Goal: Share content: Share content

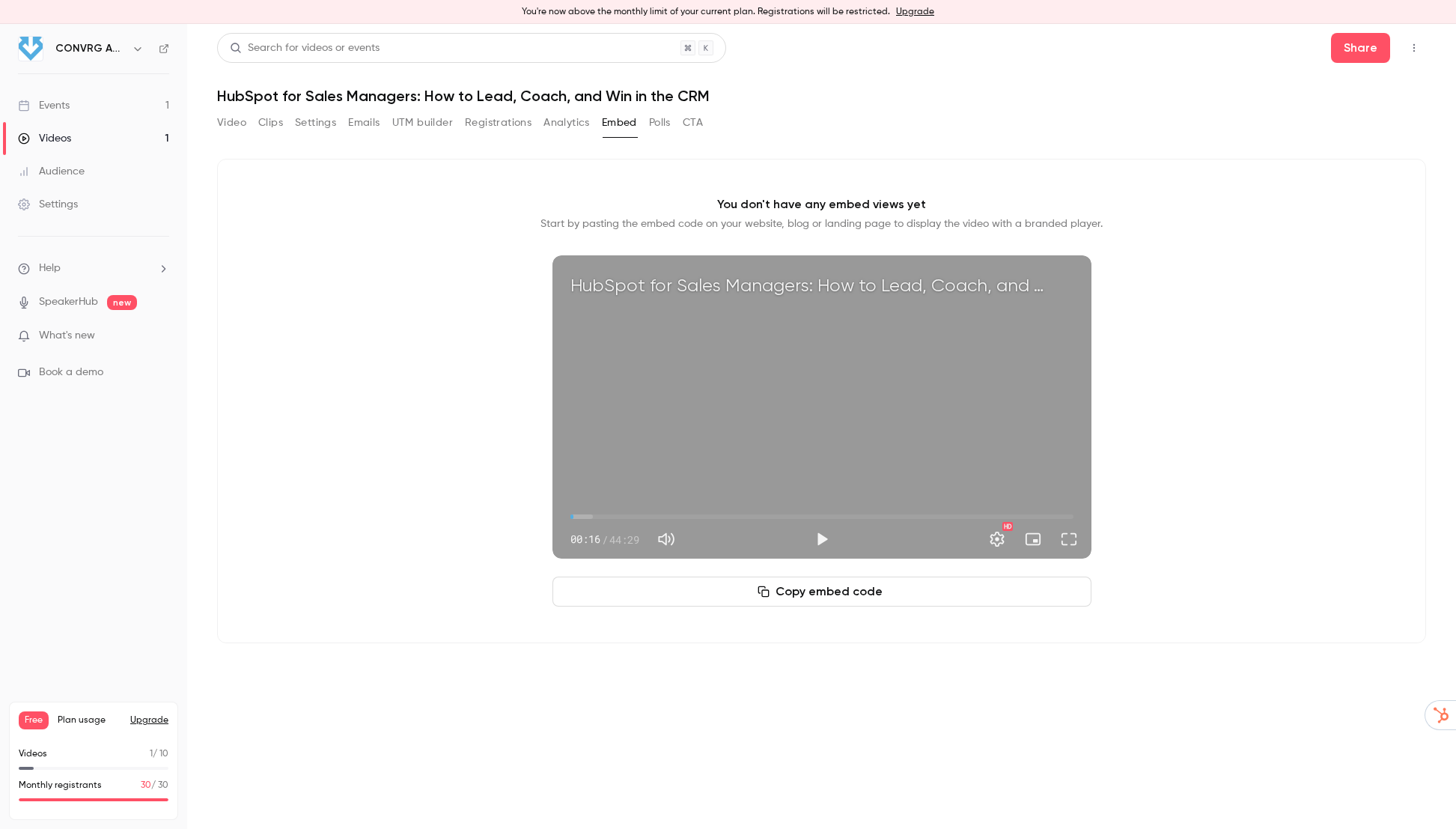
click at [810, 397] on div "HubSpot for Sales Managers: How to Lead, Coach, and Win in the CRM 00:16 00:16 …" at bounding box center [822, 406] width 539 height 303
click at [813, 403] on div "HubSpot for Sales Managers: How to Lead, Coach, and Win in the CRM 00:17 00:17 …" at bounding box center [822, 406] width 539 height 303
click at [998, 536] on button "Settings" at bounding box center [997, 539] width 30 height 30
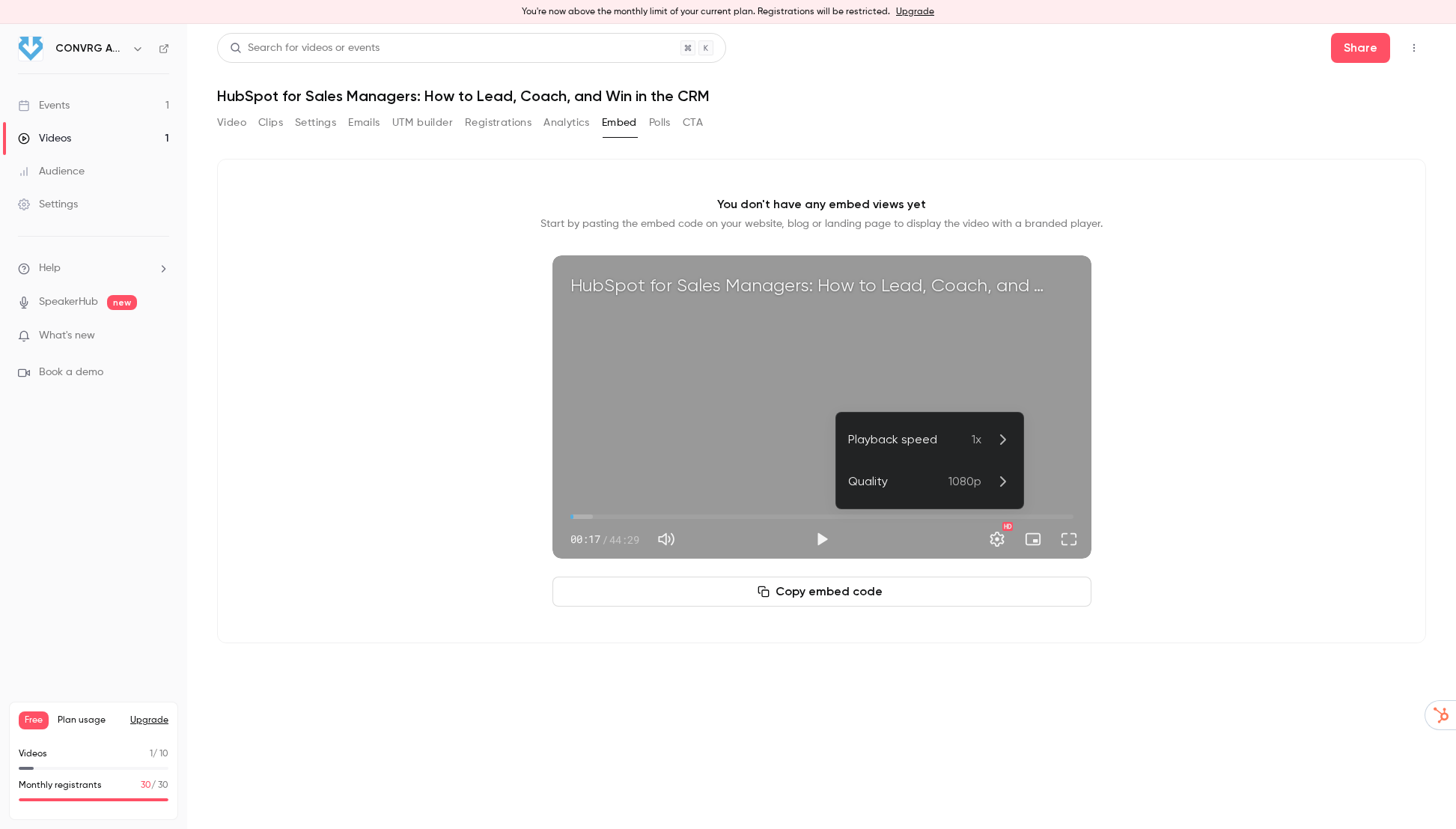
click at [793, 462] on div at bounding box center [728, 414] width 1456 height 829
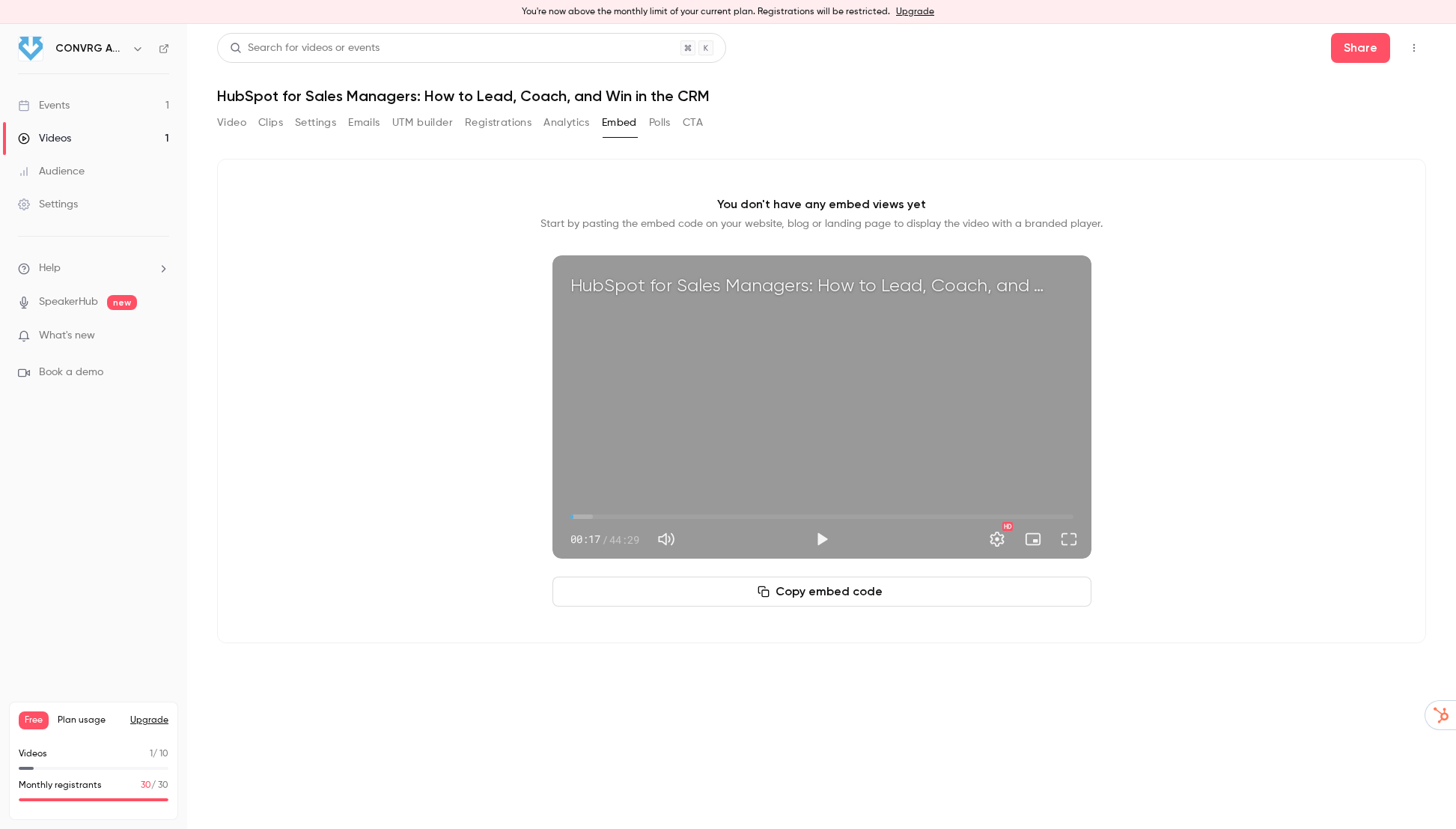
click at [1409, 51] on icon "Top Bar Actions" at bounding box center [1415, 48] width 12 height 10
click at [1355, 52] on div at bounding box center [728, 414] width 1456 height 829
click at [1355, 50] on button "Share" at bounding box center [1360, 48] width 59 height 30
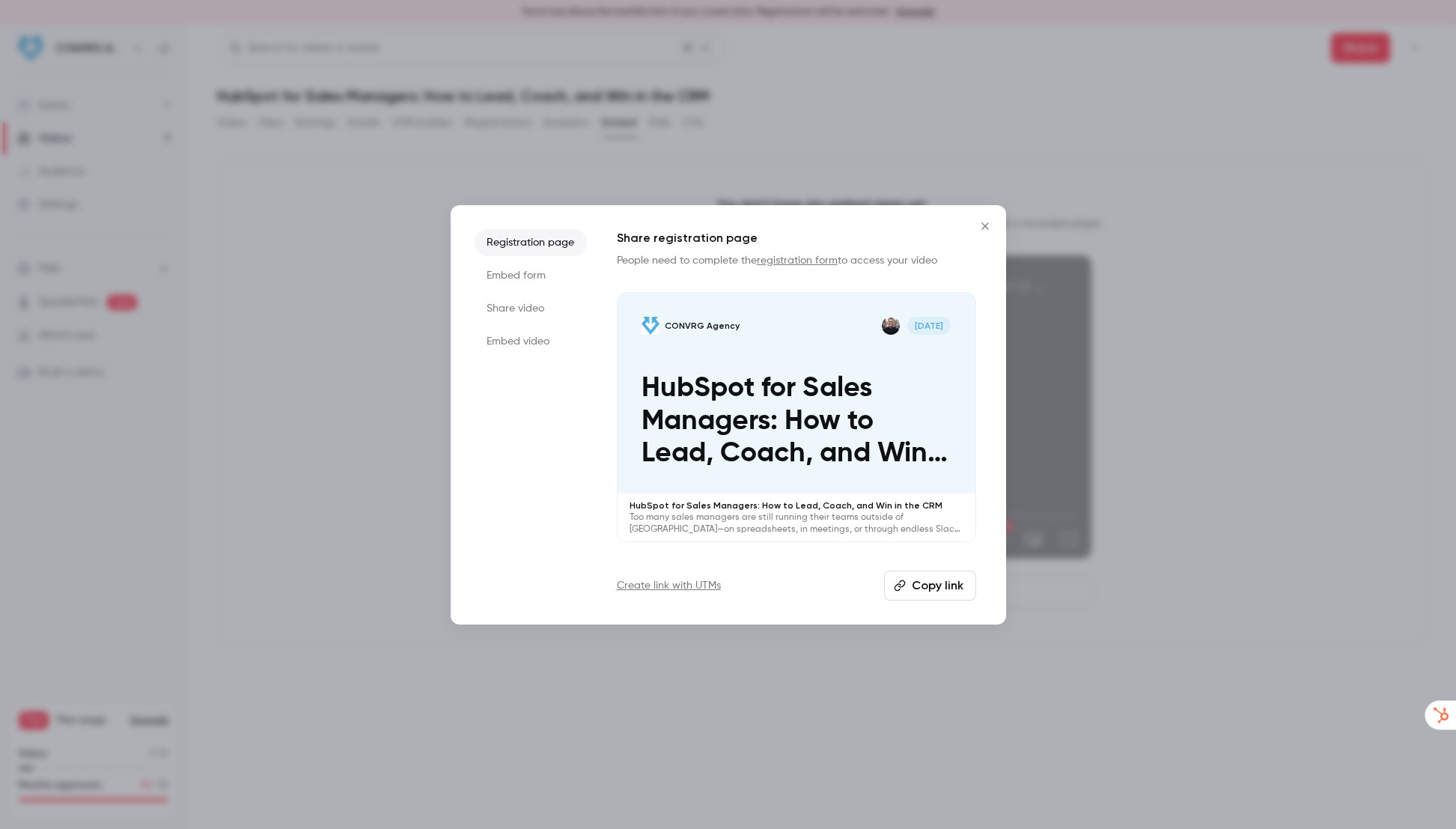
click at [530, 312] on li "Share video" at bounding box center [531, 308] width 112 height 27
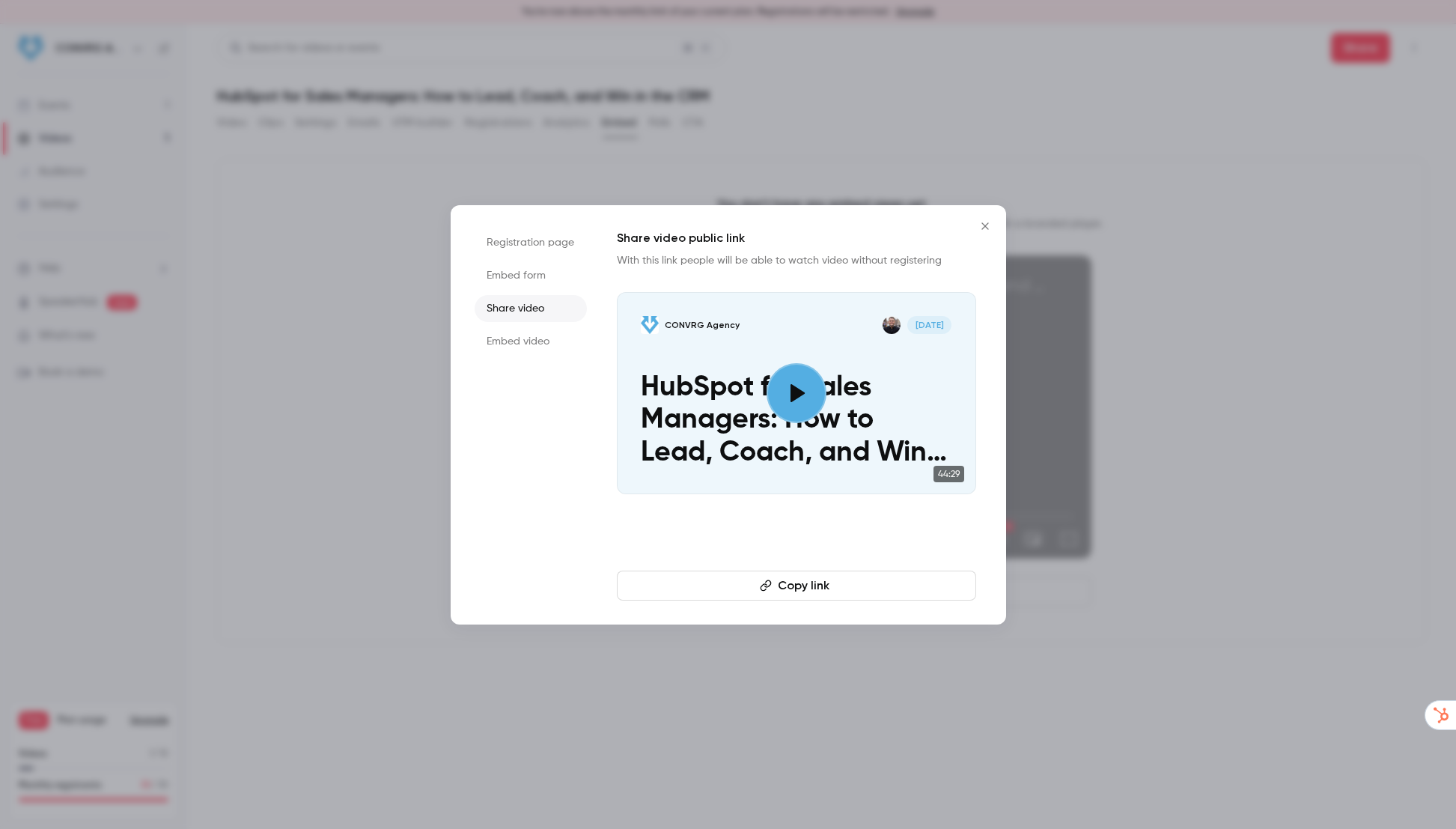
click at [980, 225] on icon "Close" at bounding box center [985, 226] width 18 height 12
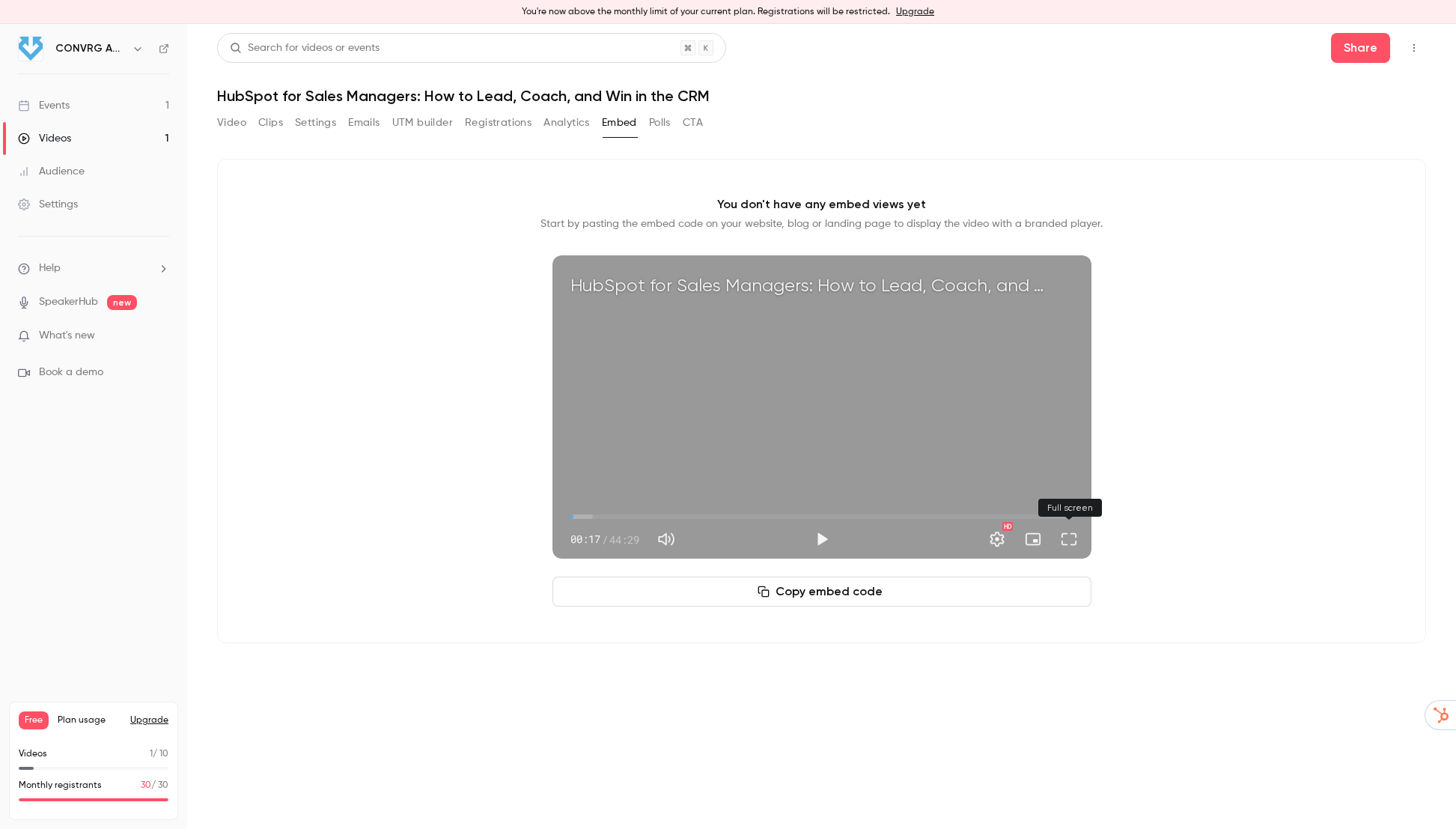
click at [1072, 537] on button "Full screen" at bounding box center [1069, 539] width 30 height 30
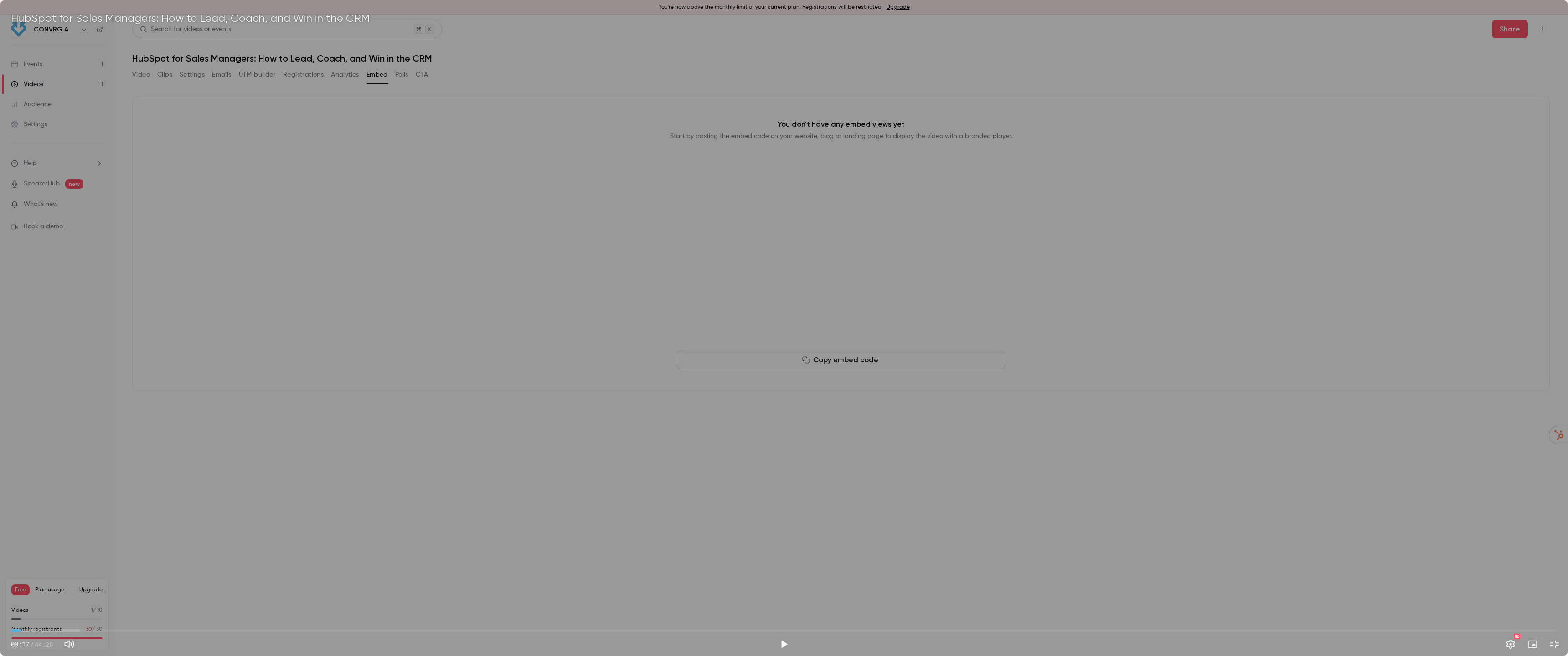
click at [886, 351] on div "HubSpot for Sales Managers: How to Lead, Coach, and Win in the CRM 00:17 00:17 …" at bounding box center [784, 328] width 1568 height 656
click at [886, 504] on button "Settings" at bounding box center [1511, 644] width 18 height 18
click at [886, 504] on div at bounding box center [784, 328] width 1568 height 656
click at [886, 504] on button "Exit full screen" at bounding box center [1555, 644] width 18 height 18
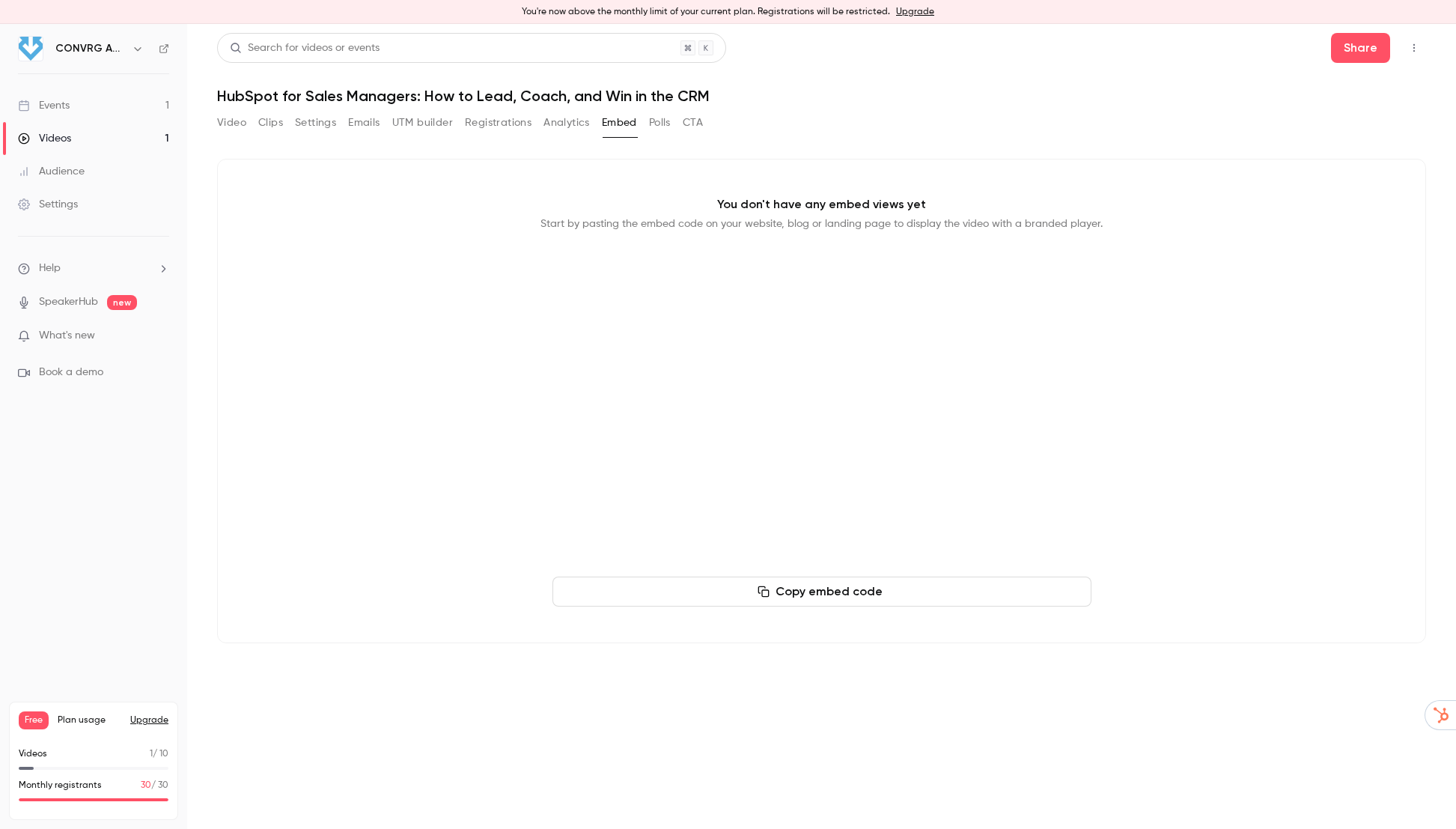
click at [1410, 53] on button "Top Bar Actions" at bounding box center [1415, 48] width 24 height 24
click at [1358, 52] on div at bounding box center [728, 414] width 1456 height 829
type input "****"
click at [270, 118] on button "Clips" at bounding box center [270, 123] width 25 height 24
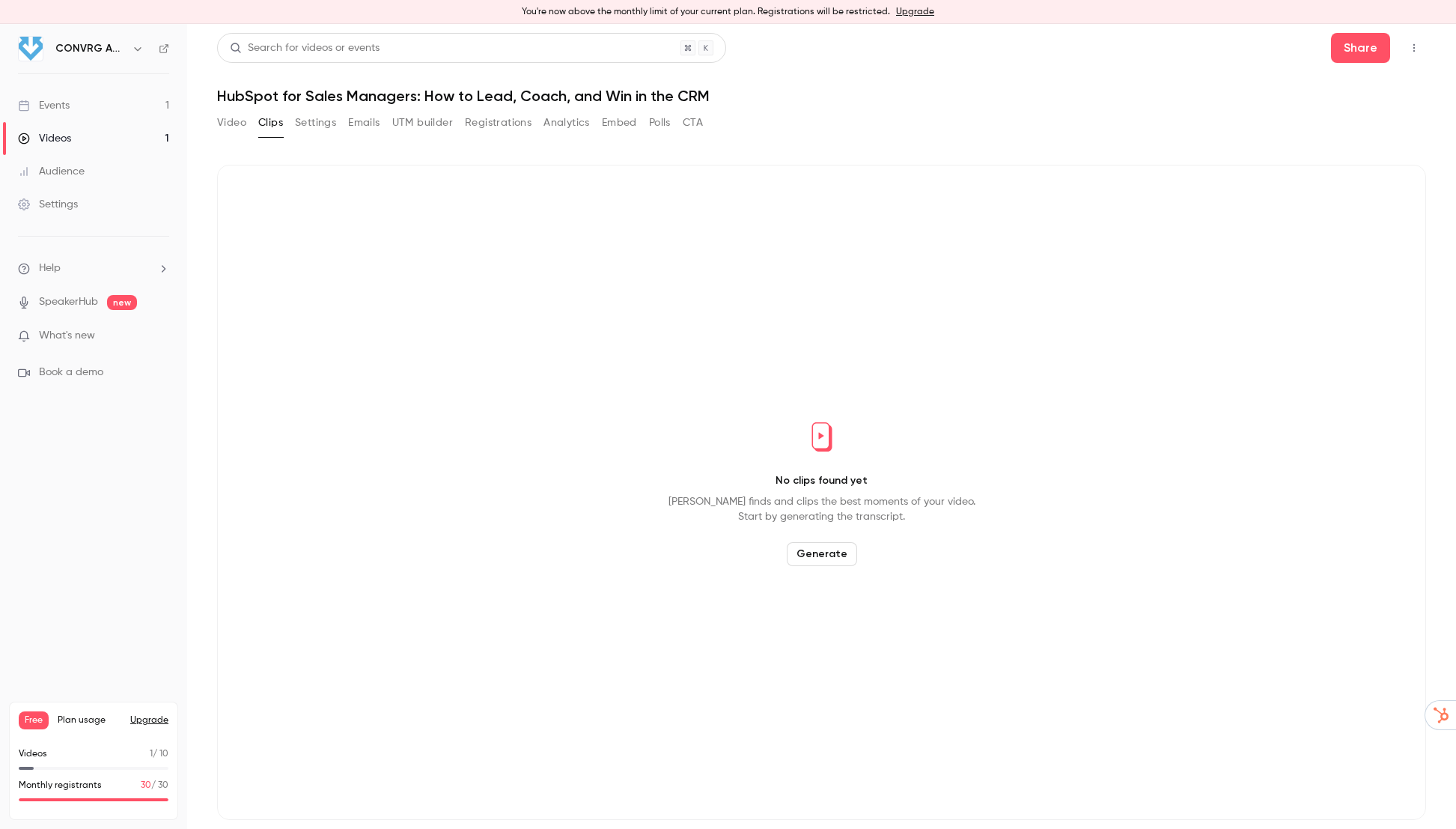
click at [833, 554] on button "Generate" at bounding box center [822, 554] width 70 height 24
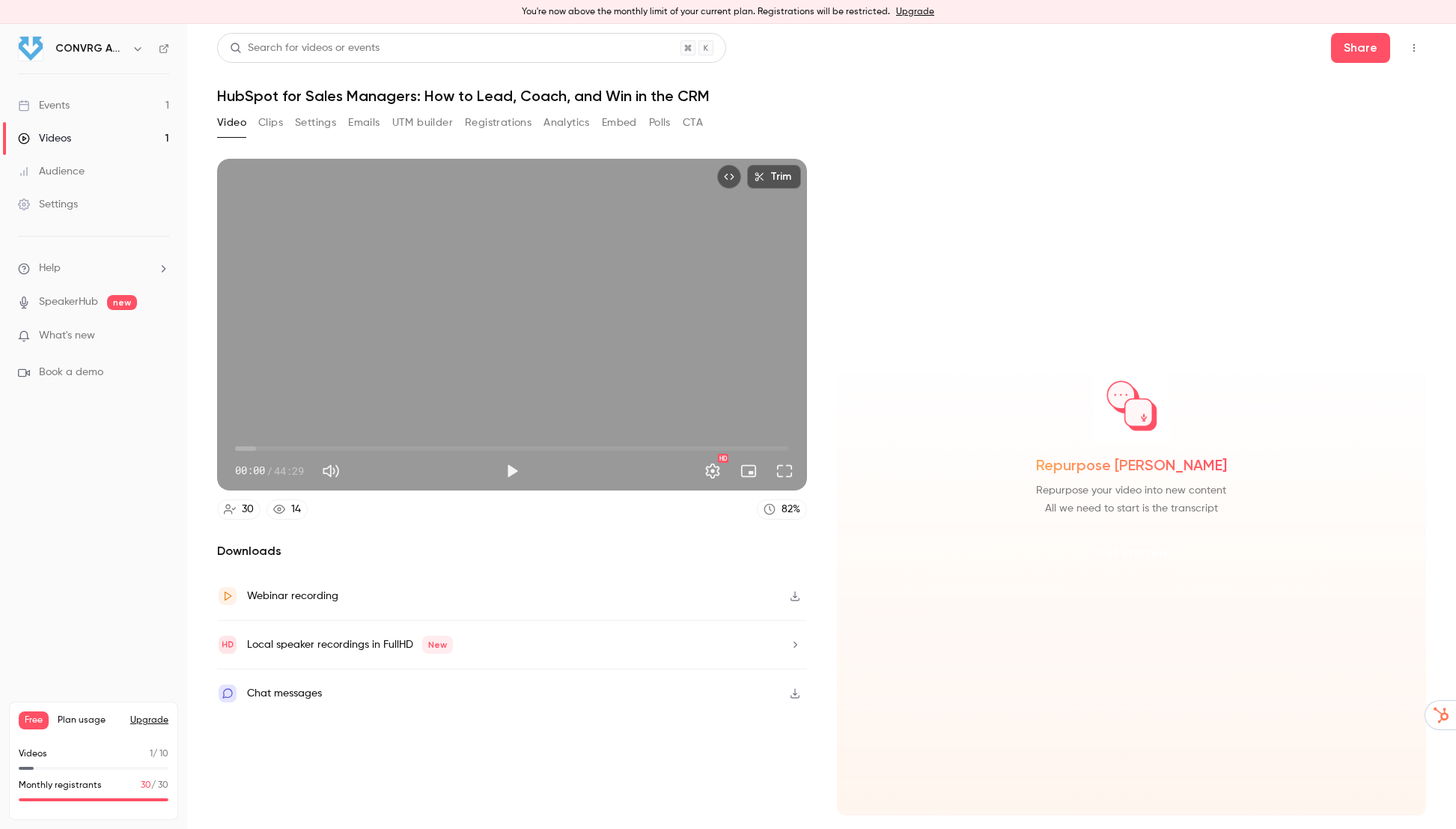
click at [1149, 552] on button "Get started" at bounding box center [1132, 553] width 97 height 36
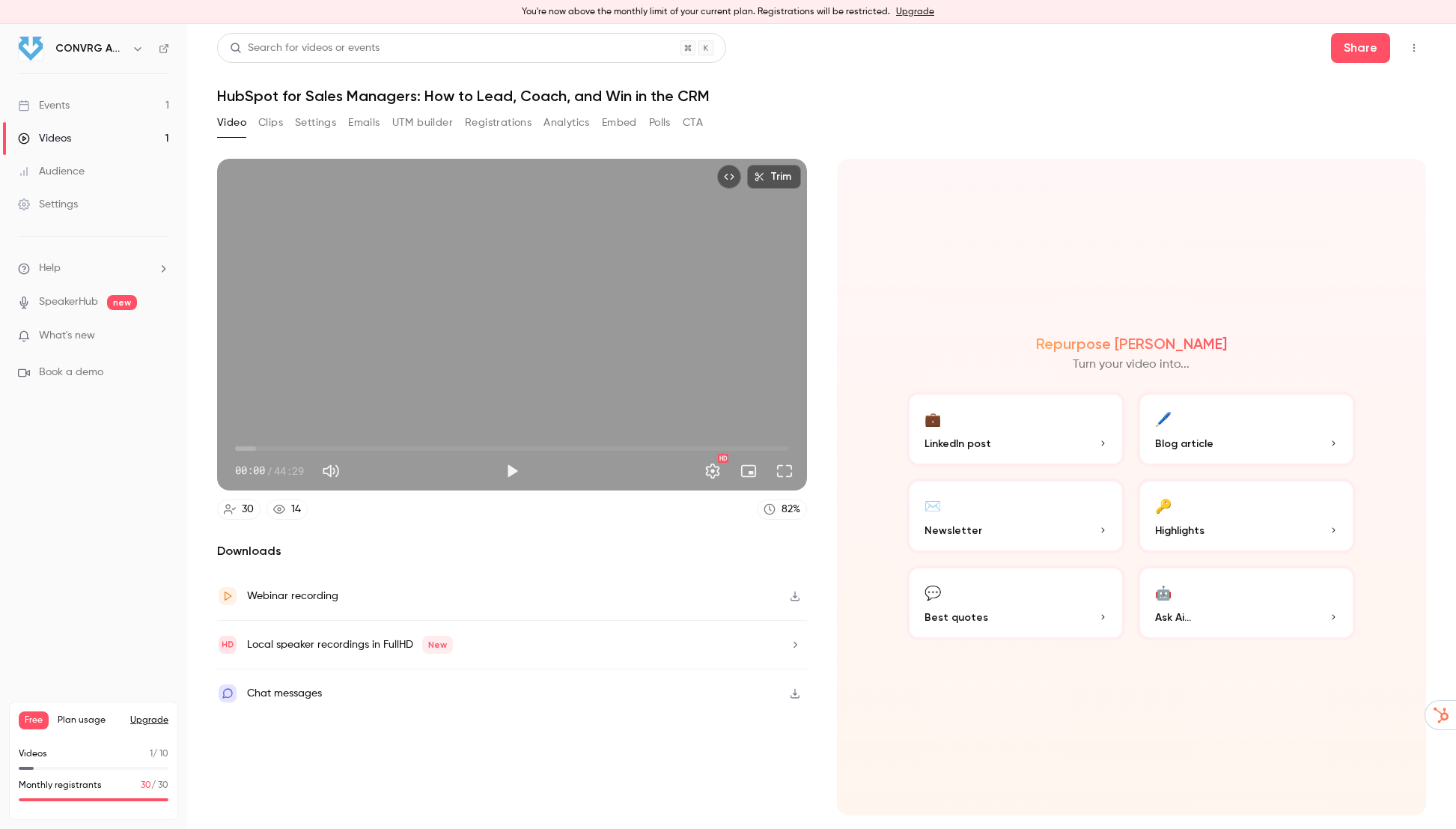
click at [1212, 434] on button "🖊️ Blog article" at bounding box center [1246, 429] width 219 height 75
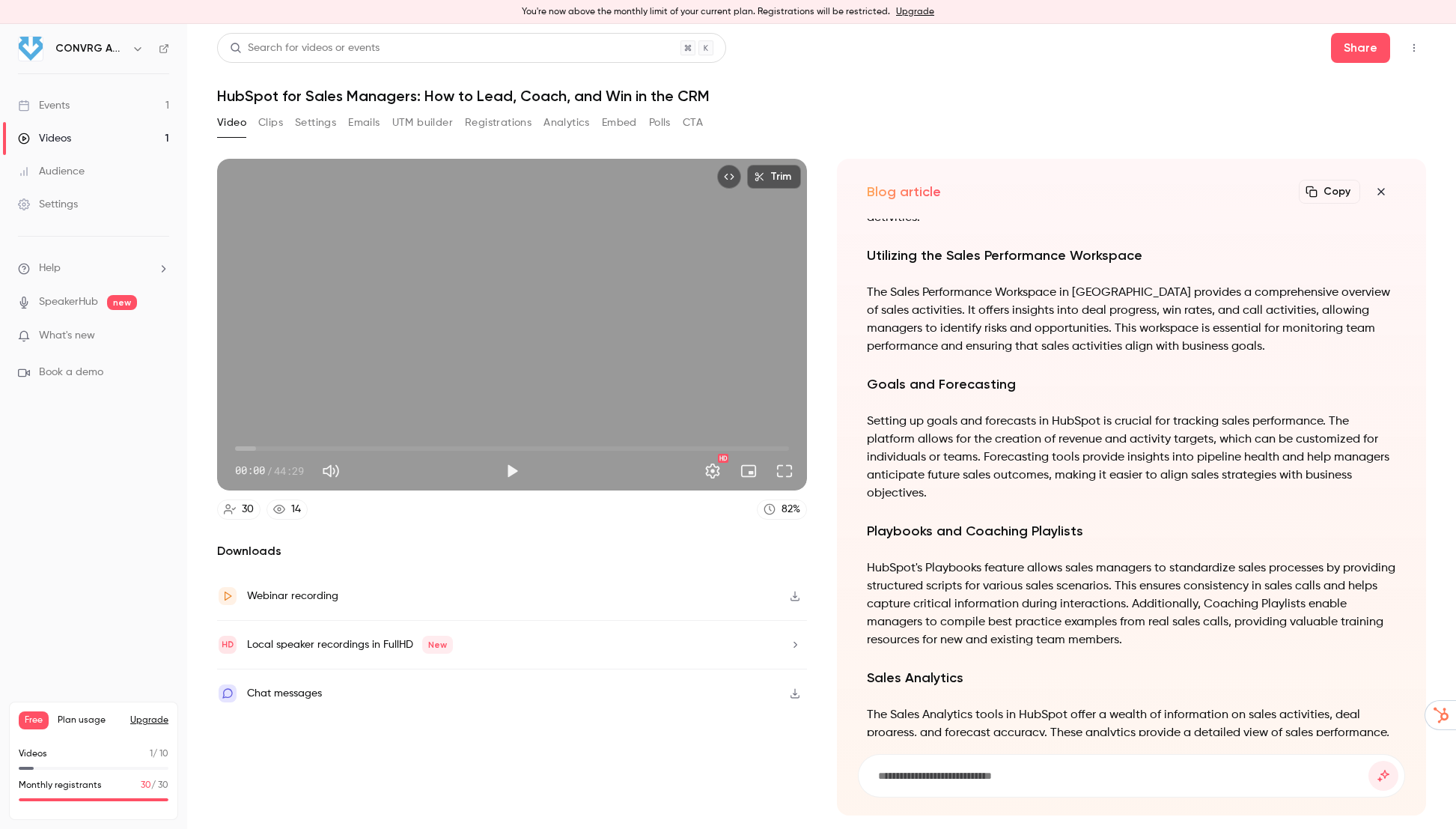
scroll to position [-821, 0]
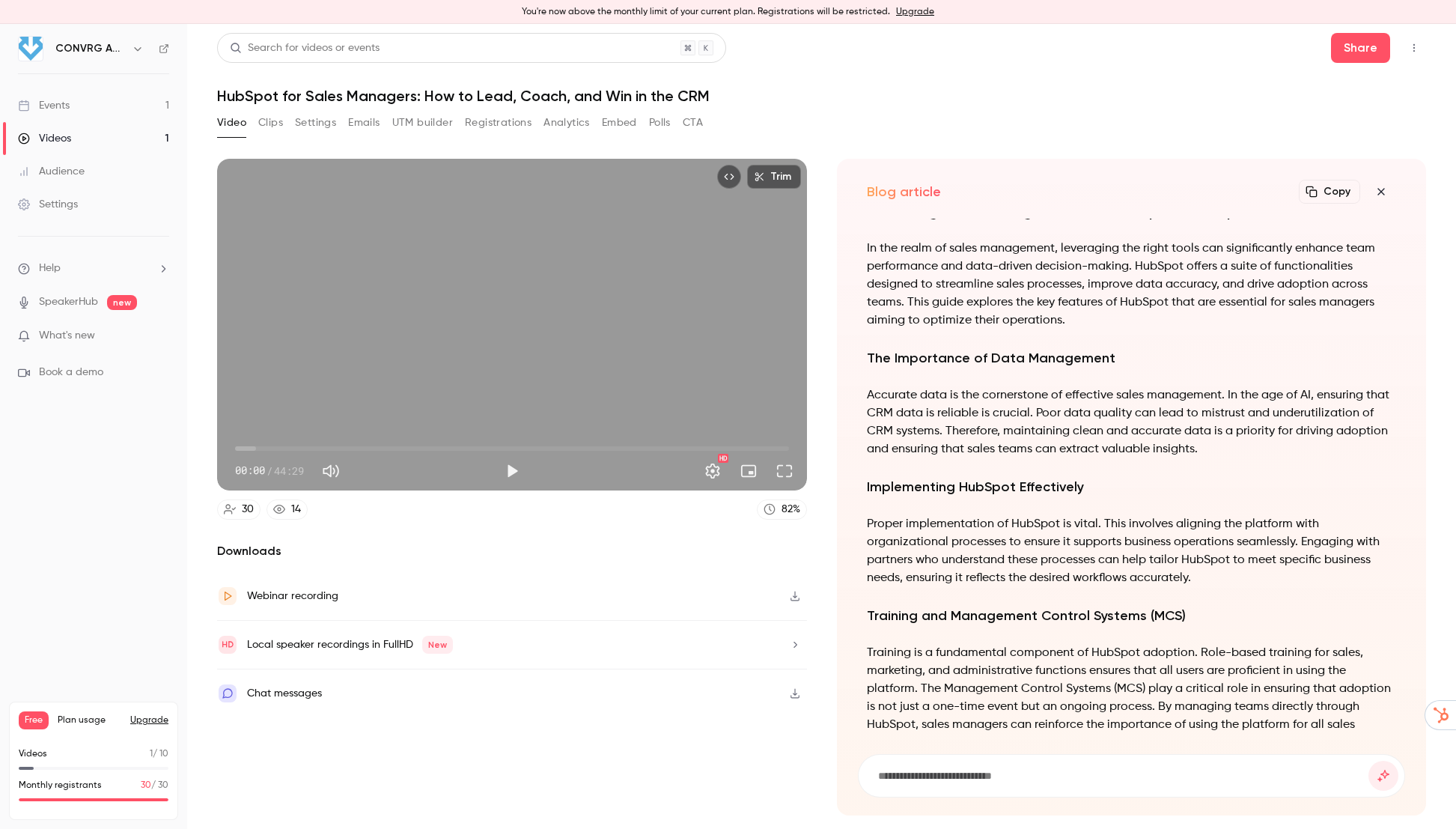
click at [1334, 190] on button "Copy" at bounding box center [1329, 192] width 61 height 24
click at [798, 594] on icon "button" at bounding box center [795, 596] width 12 height 10
click at [1388, 194] on icon "button" at bounding box center [1382, 192] width 18 height 12
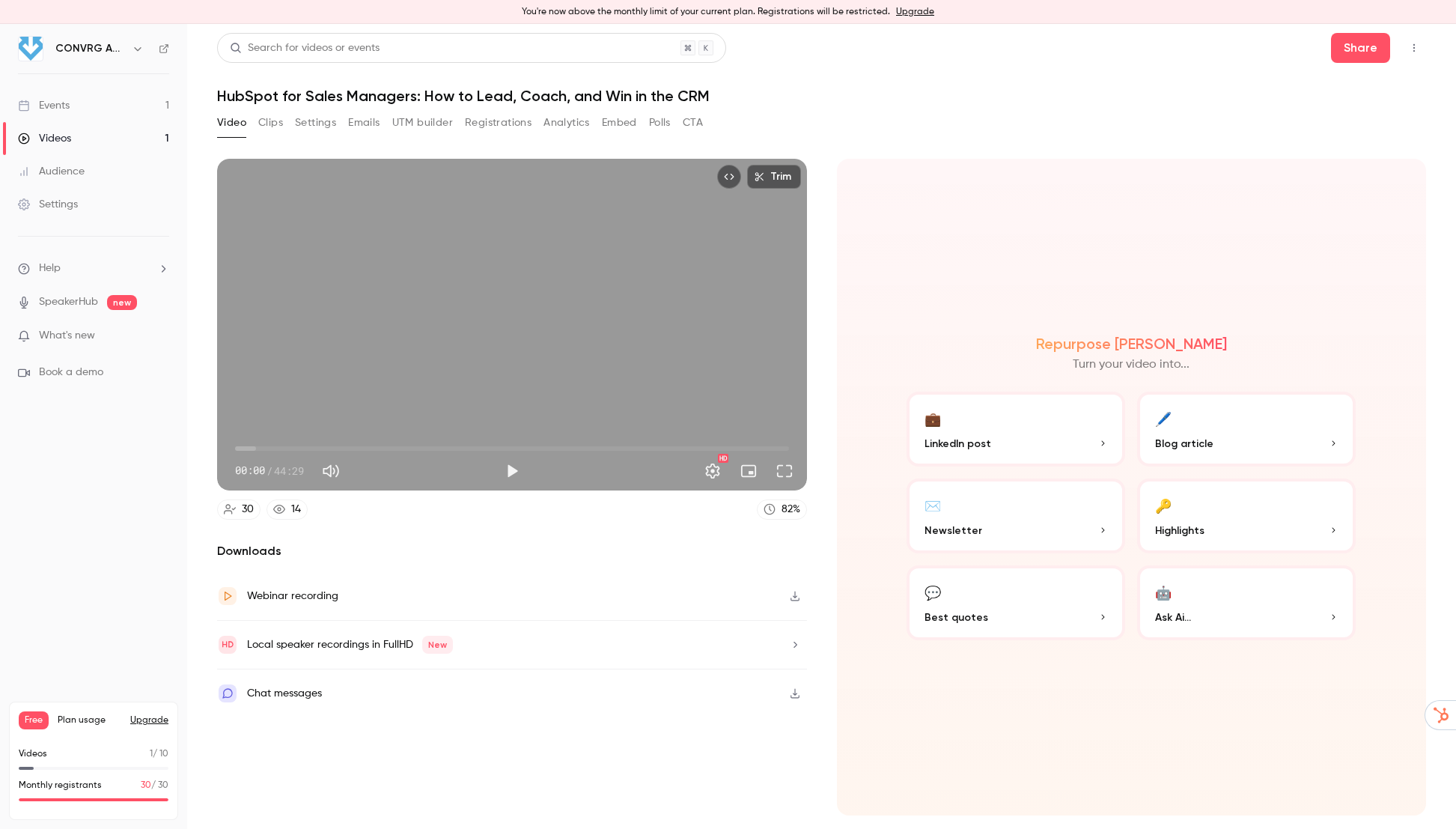
click at [1003, 428] on button "💼 LinkedIn post" at bounding box center [1016, 429] width 219 height 75
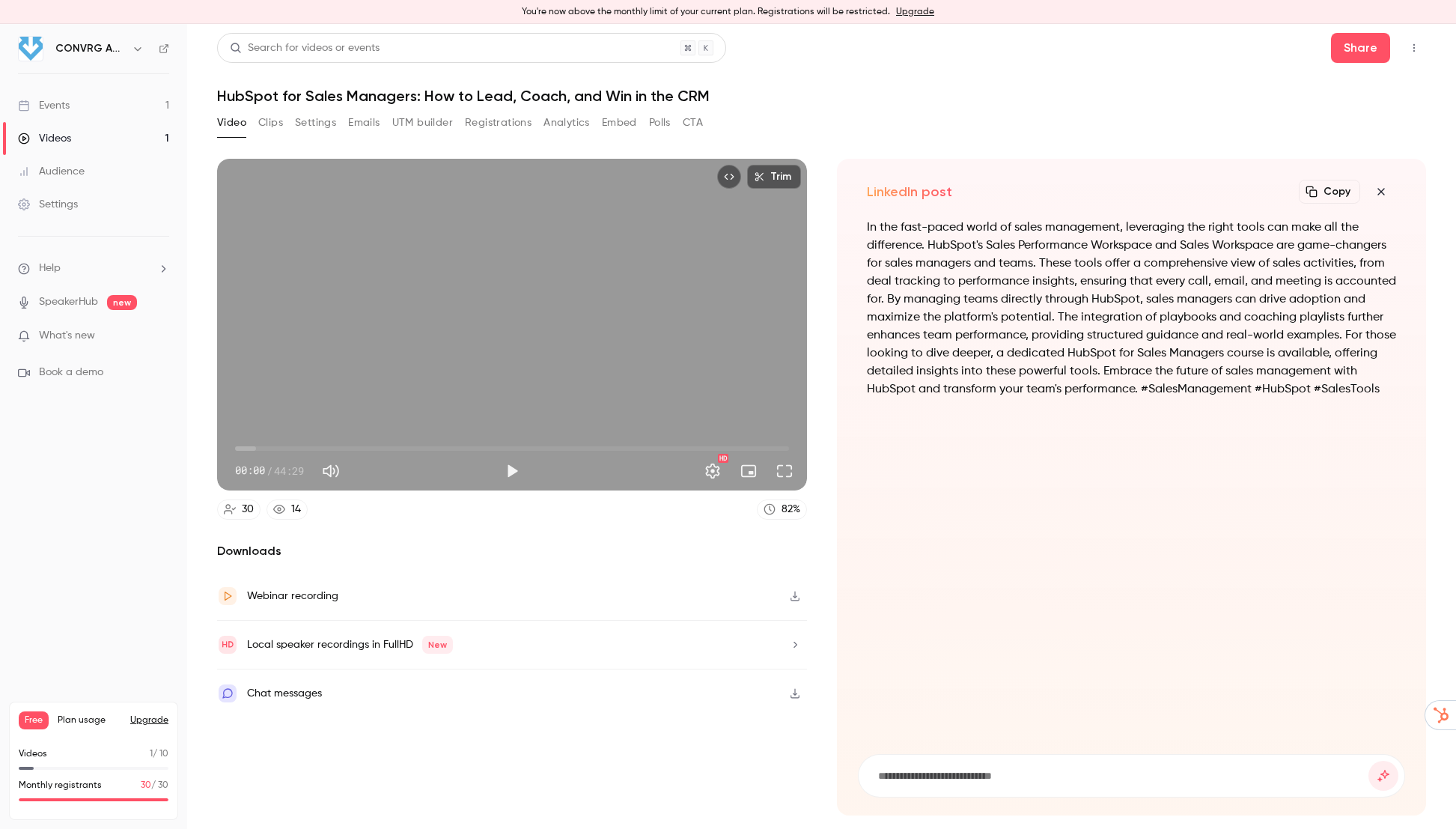
click at [1338, 195] on button "Copy" at bounding box center [1329, 192] width 61 height 24
click at [1367, 54] on button "Share" at bounding box center [1360, 48] width 59 height 30
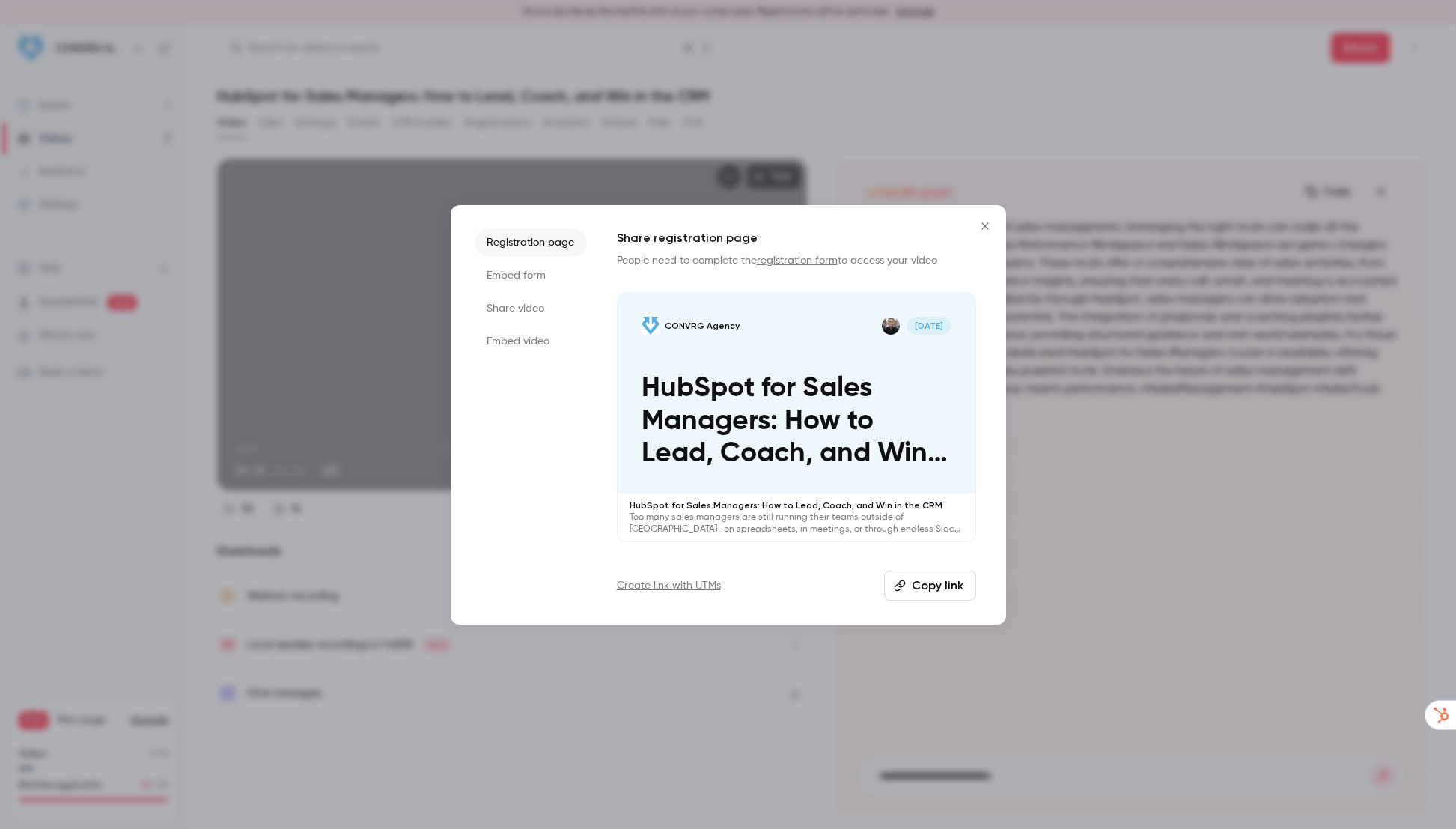
click at [988, 225] on icon "Close" at bounding box center [985, 226] width 18 height 12
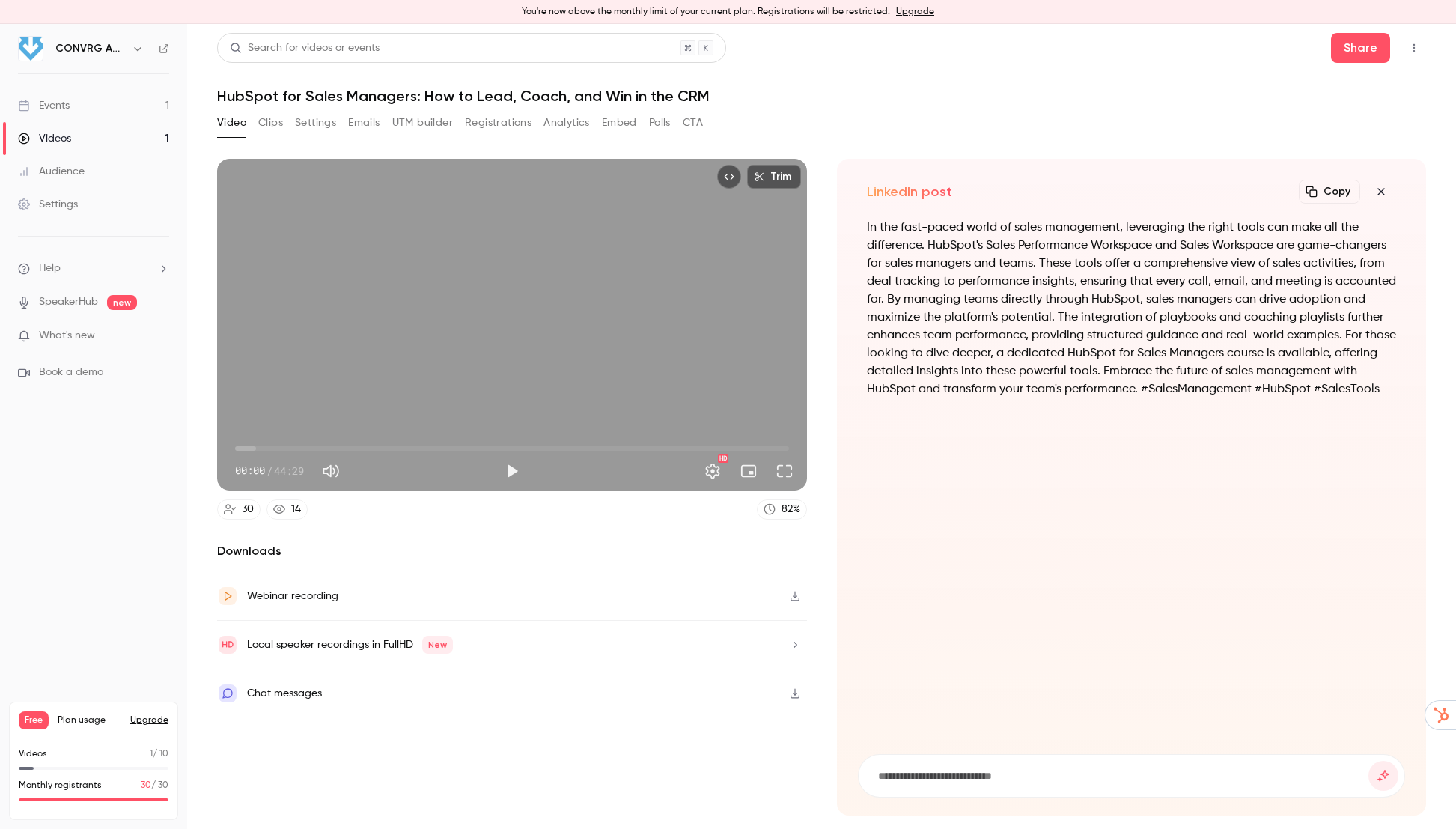
click at [273, 122] on button "Clips" at bounding box center [270, 123] width 25 height 24
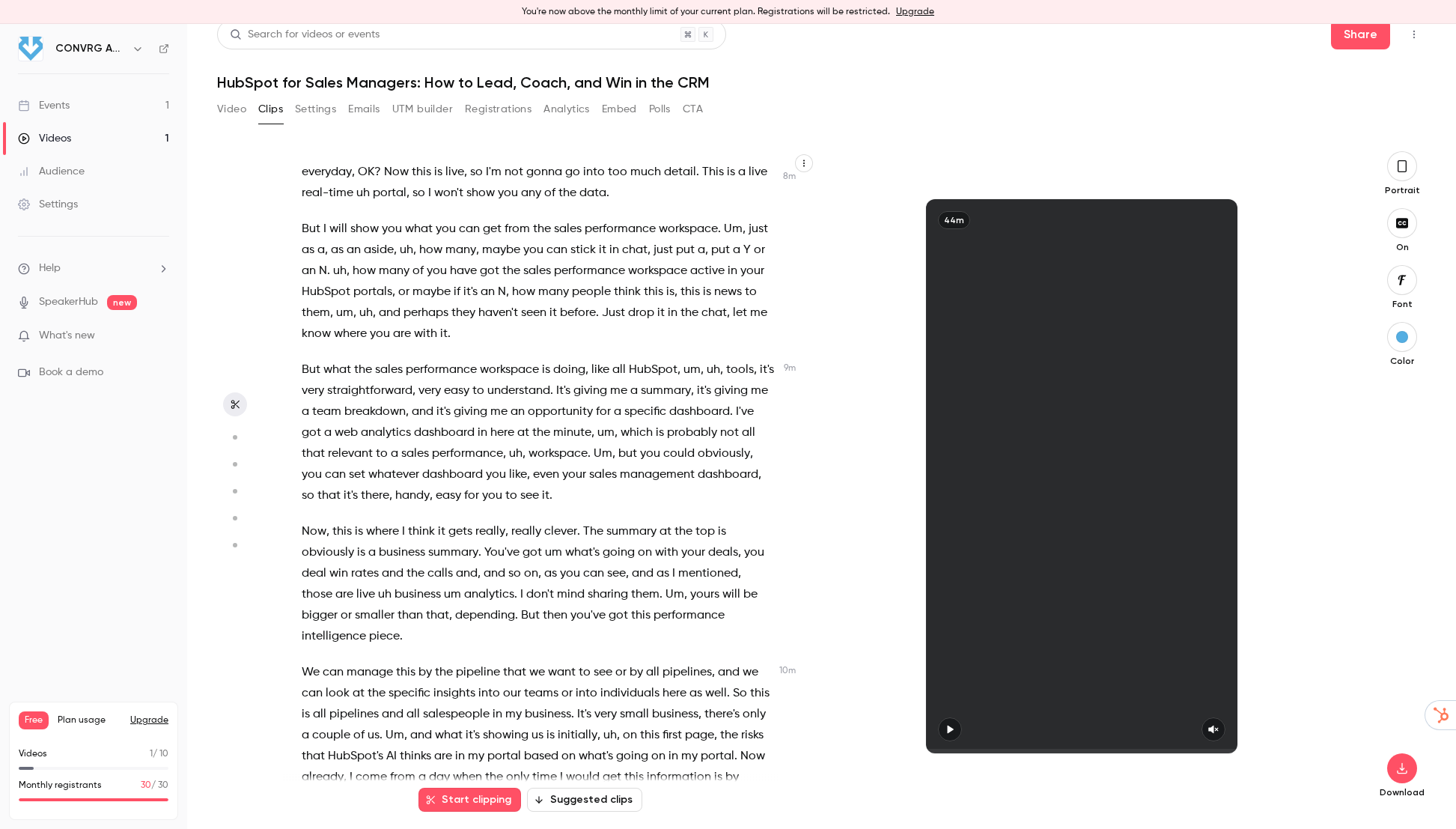
scroll to position [1691, 0]
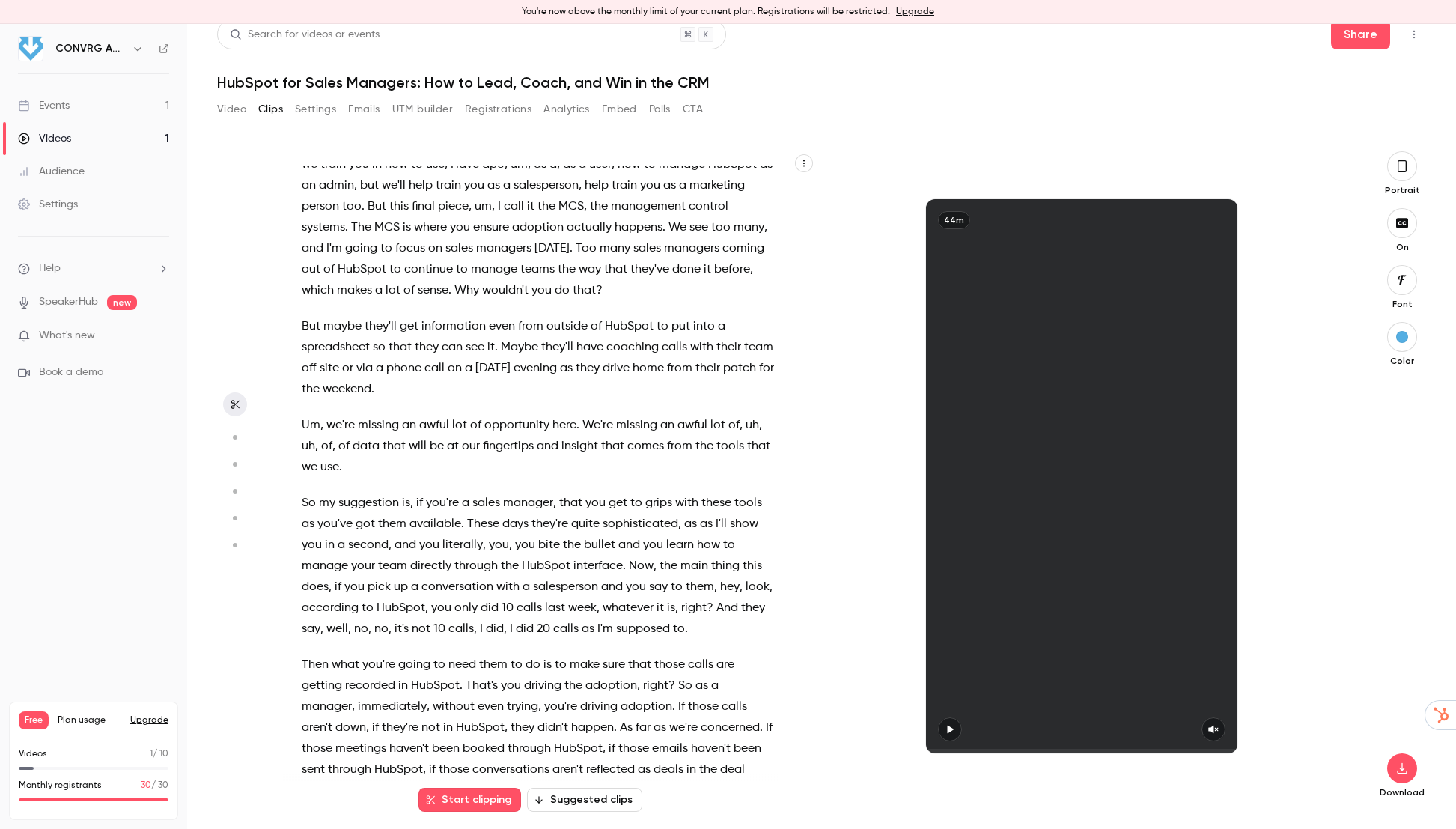
click at [586, 786] on div "Start clipping Suggested clips" at bounding box center [531, 792] width 496 height 37
click at [590, 795] on button "Suggested clips" at bounding box center [584, 800] width 115 height 24
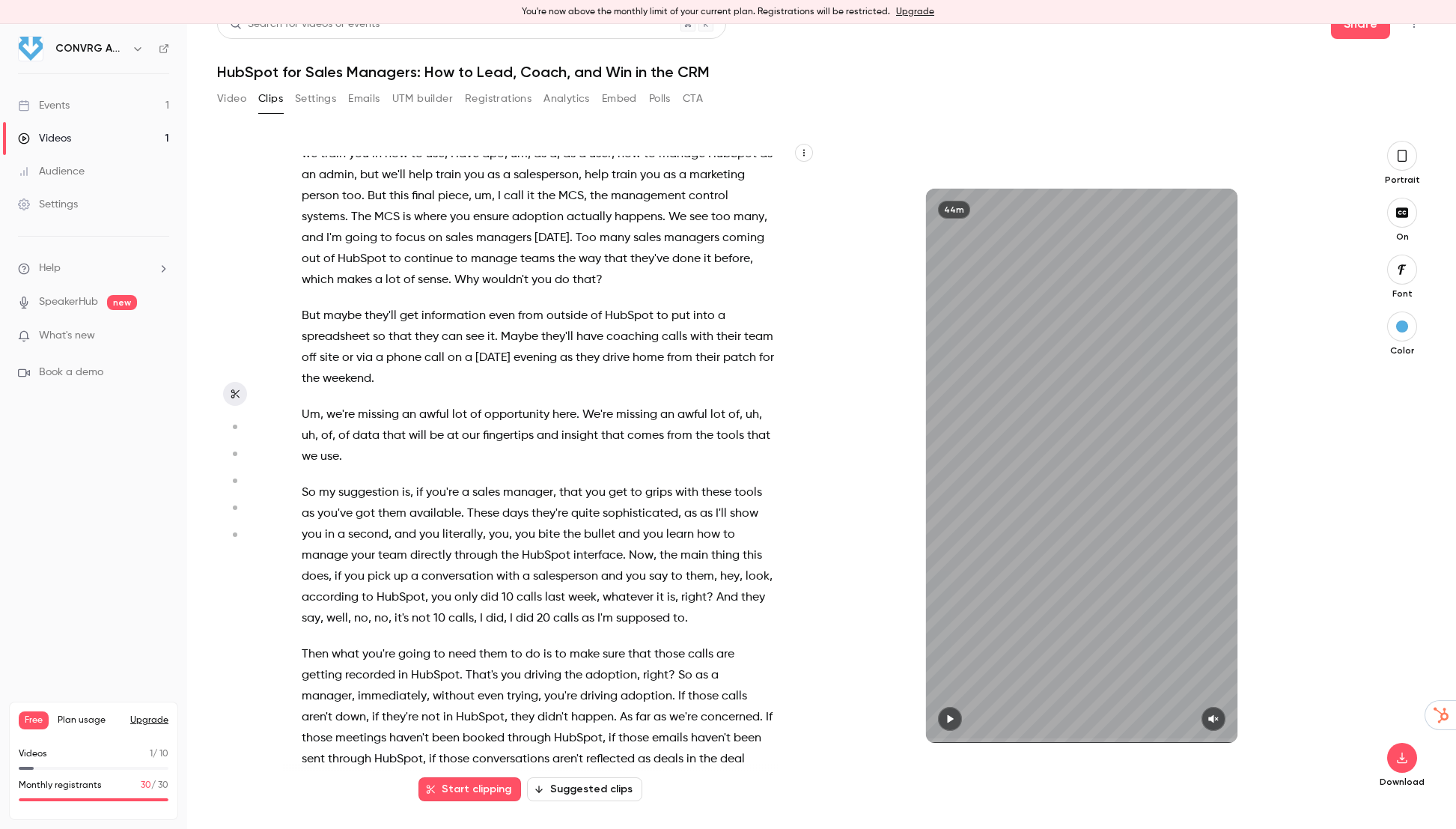
scroll to position [0, 0]
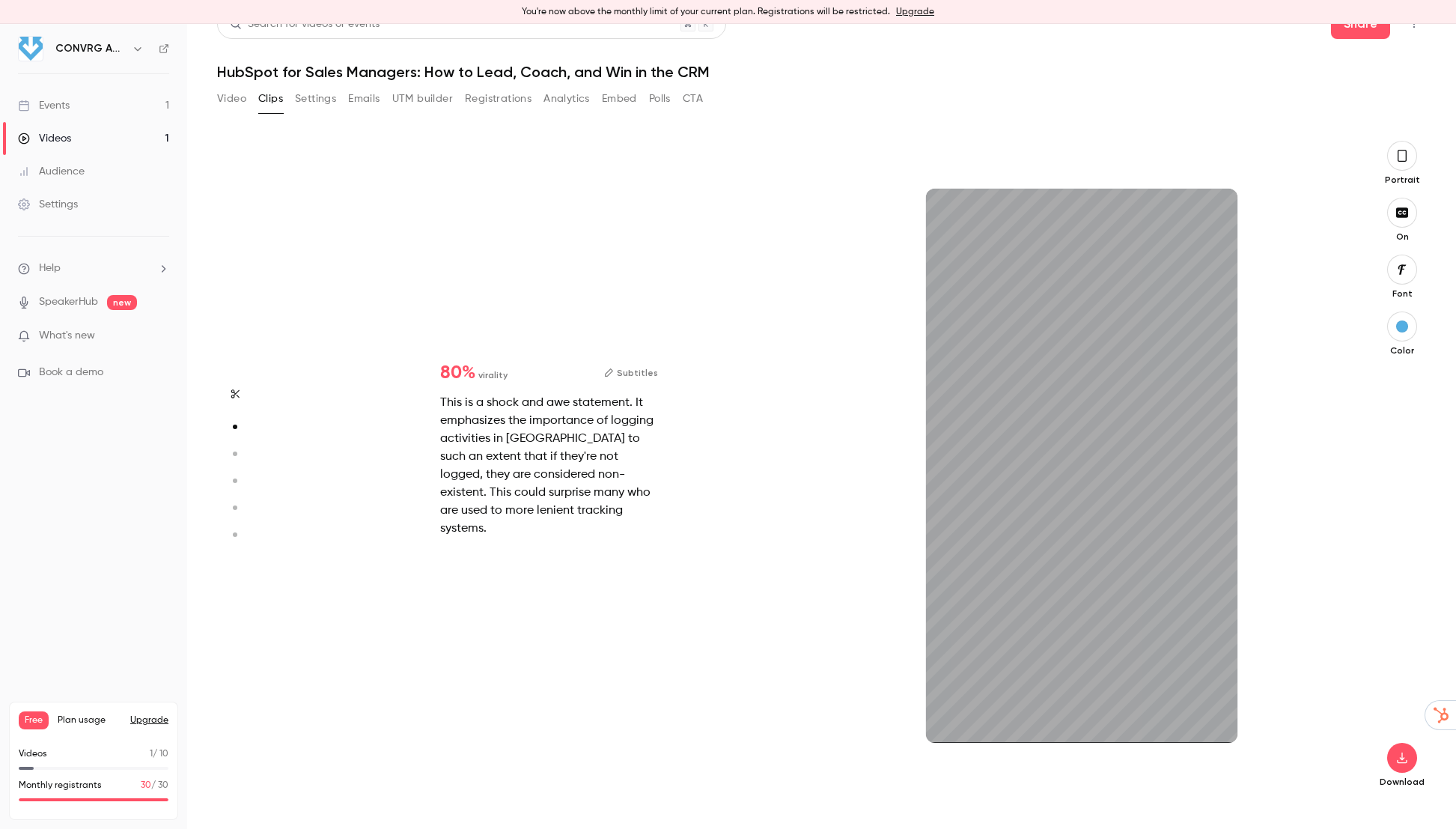
type input "*"
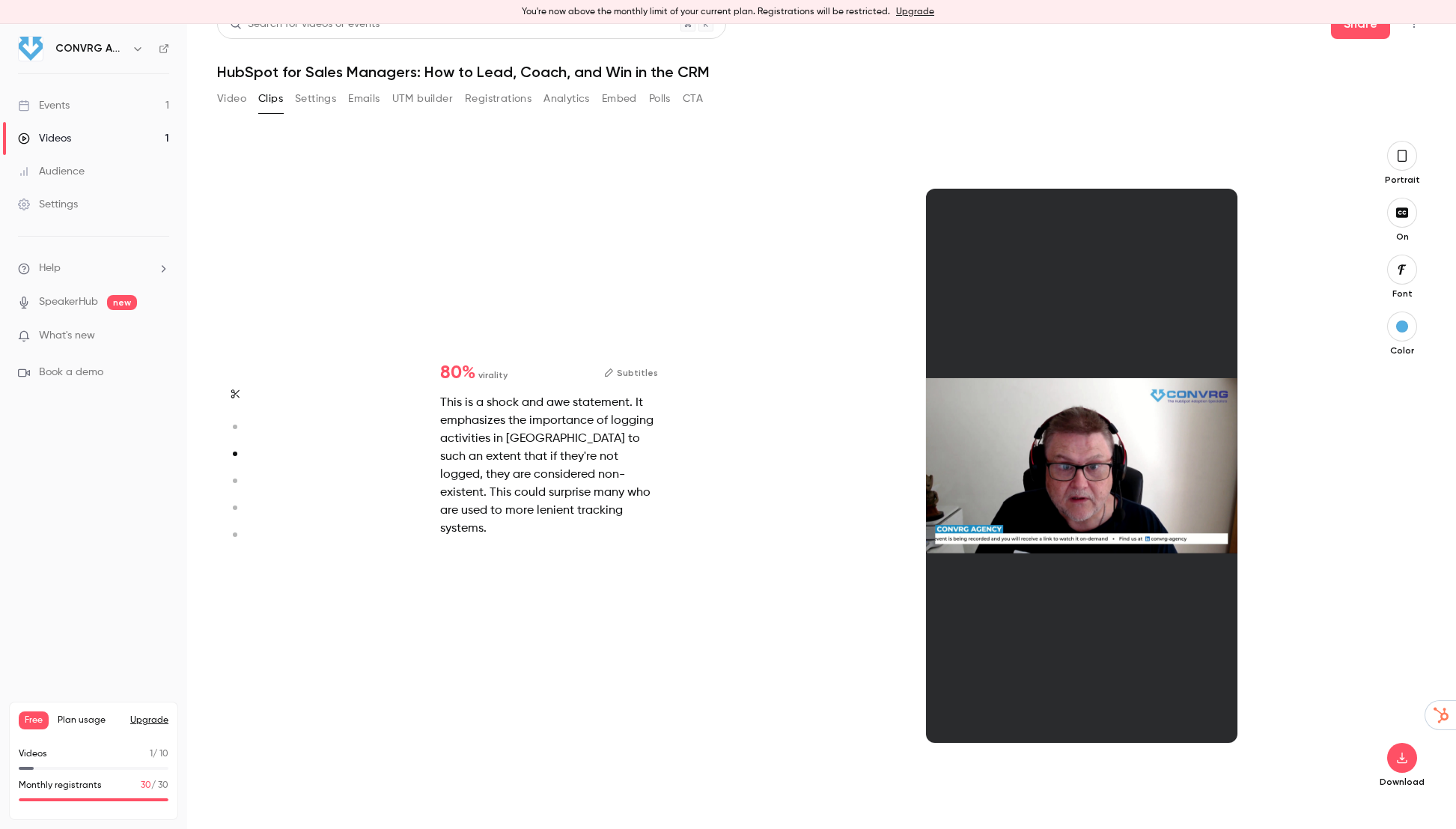
scroll to position [1322, 0]
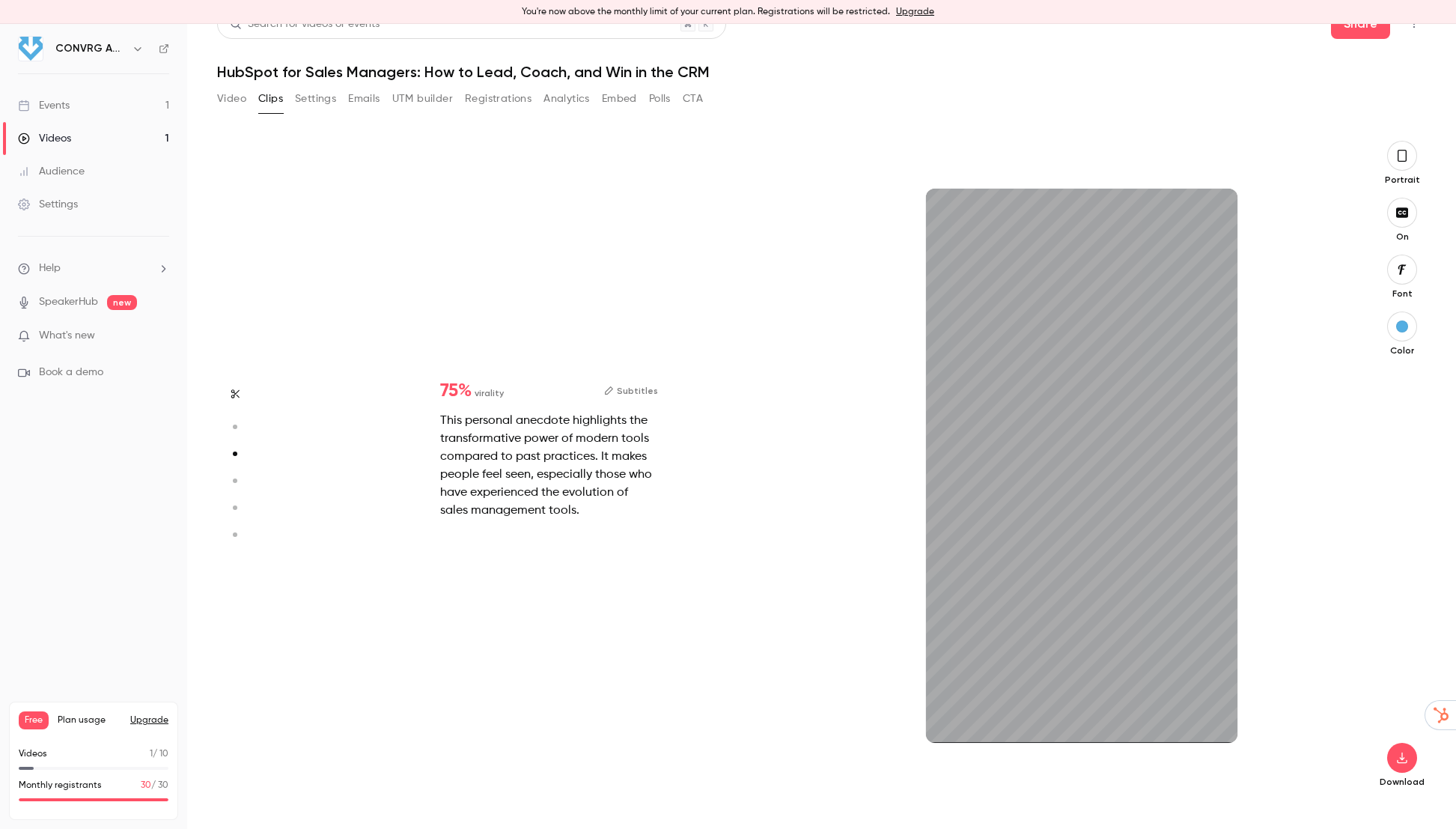
type input "*"
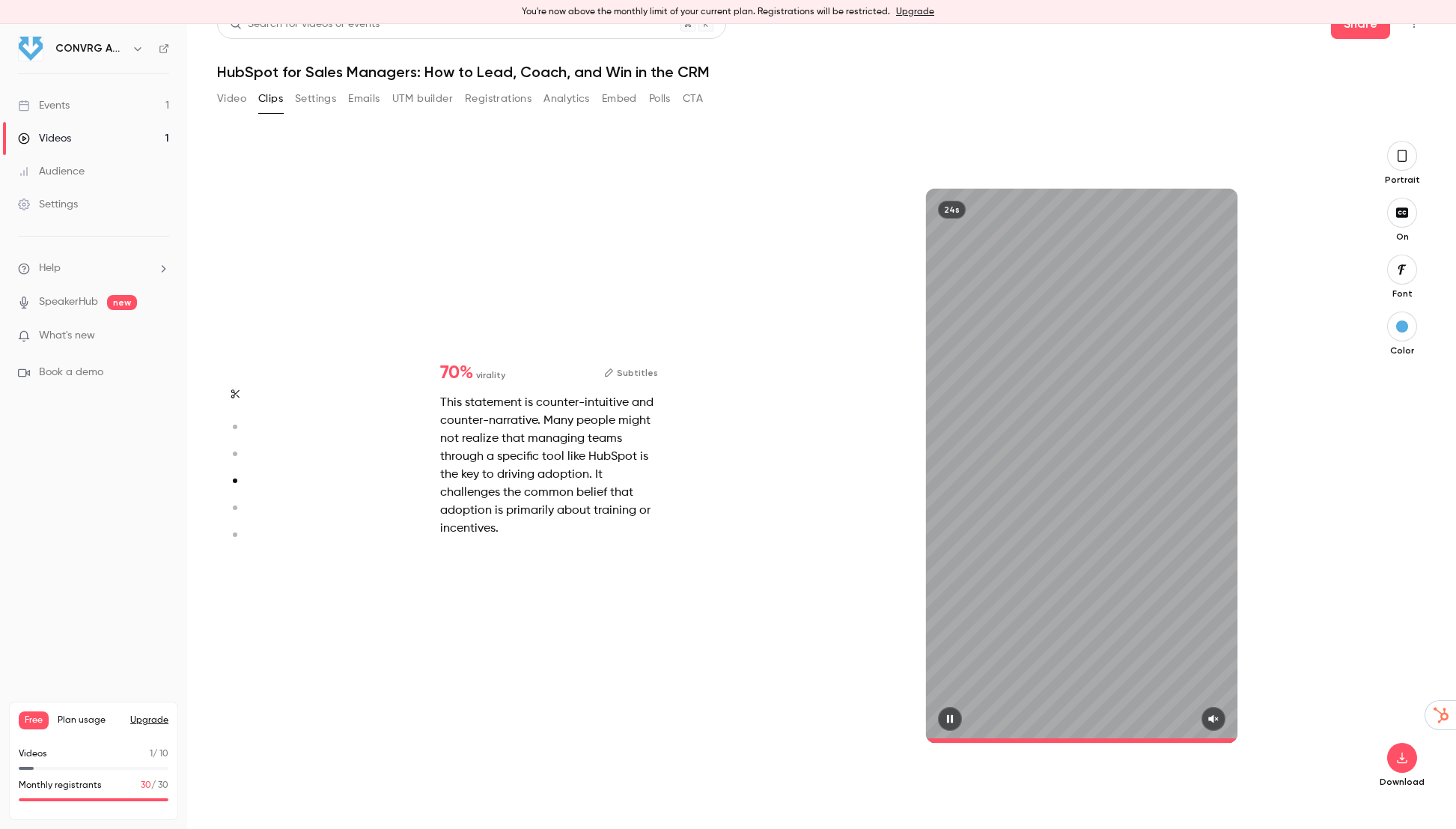
type input "*"
click at [959, 721] on button "button" at bounding box center [950, 719] width 24 height 24
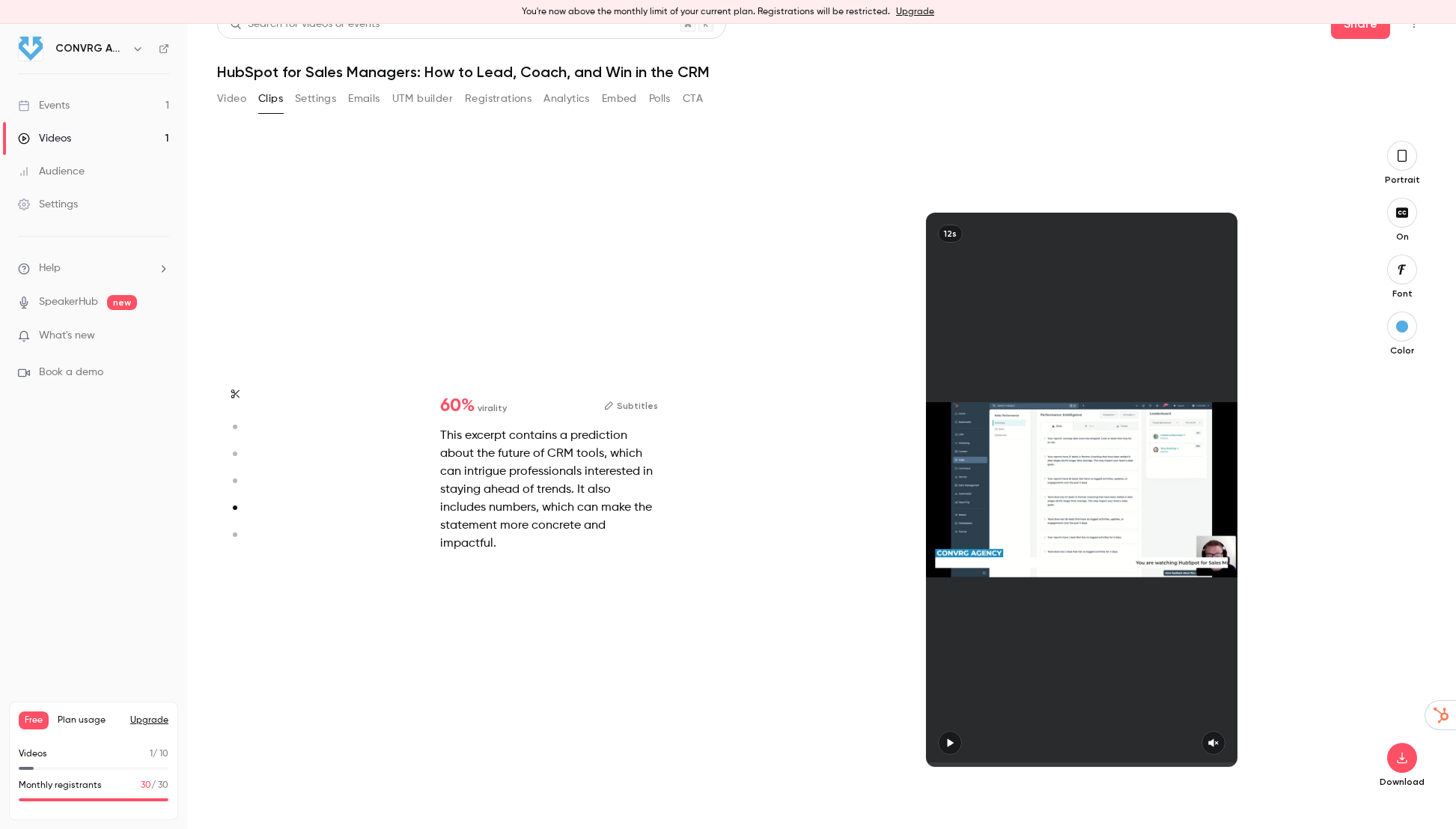
type input "*"
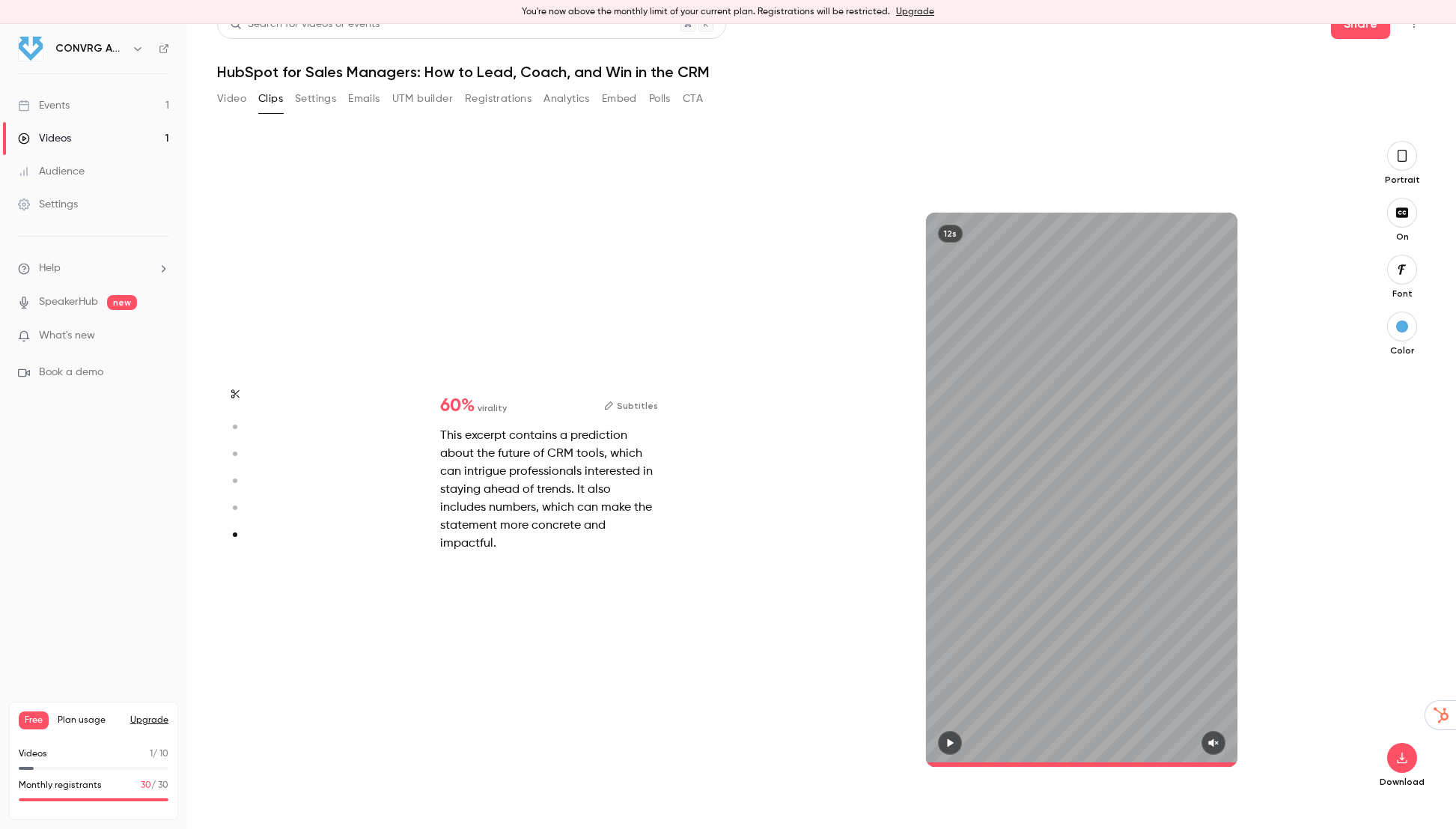
type input "*"
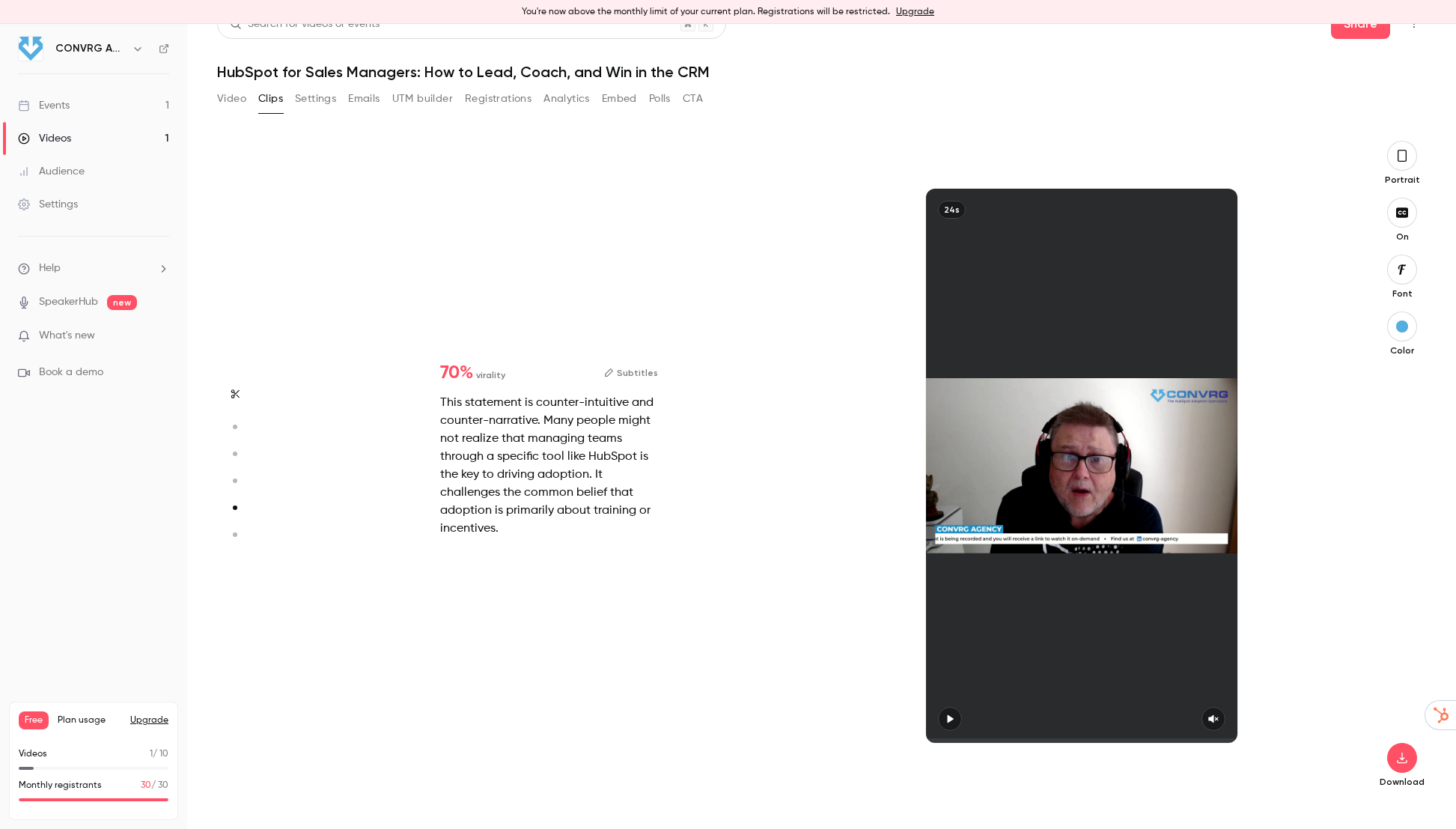
type input "*"
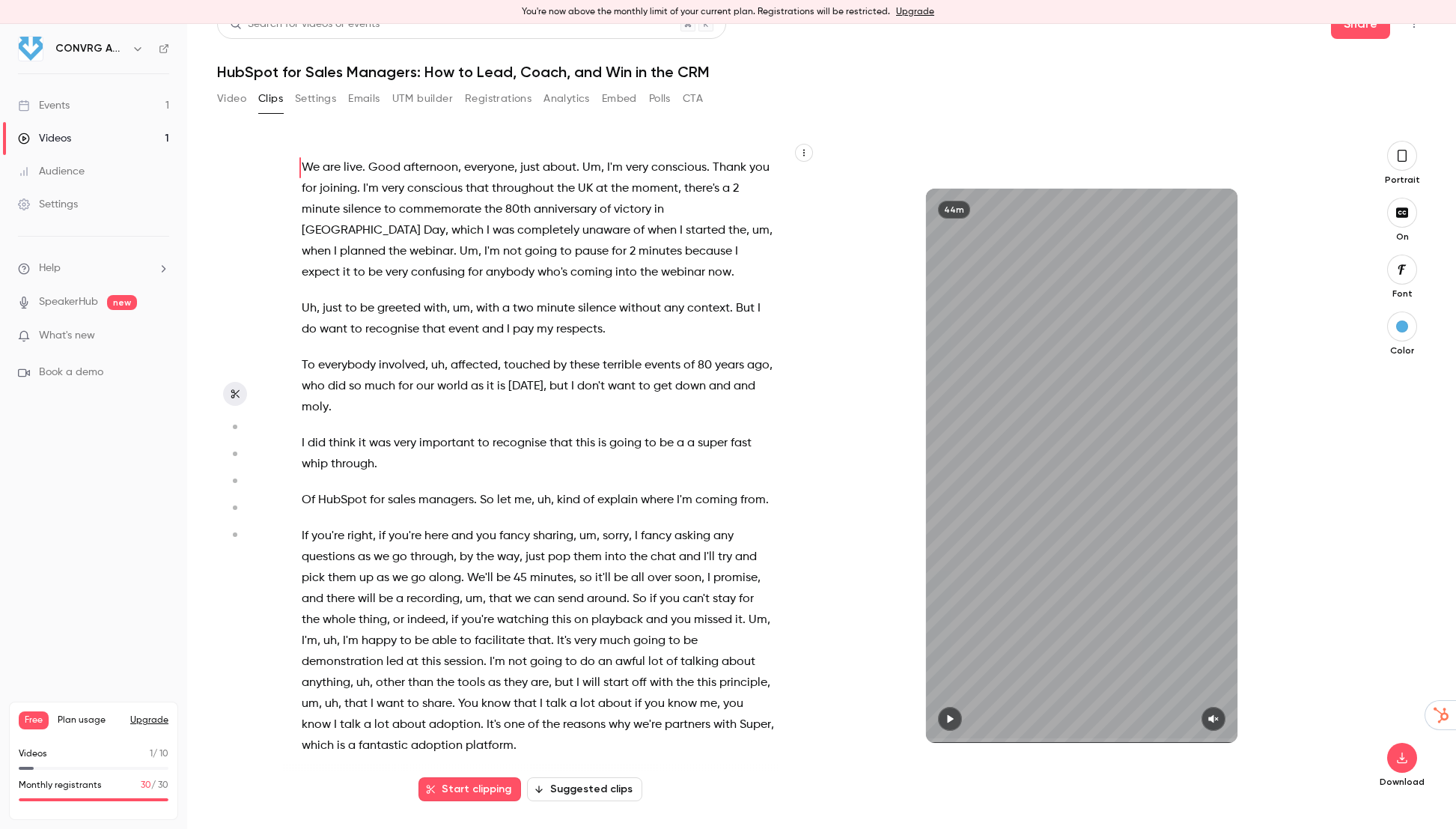
scroll to position [0, 0]
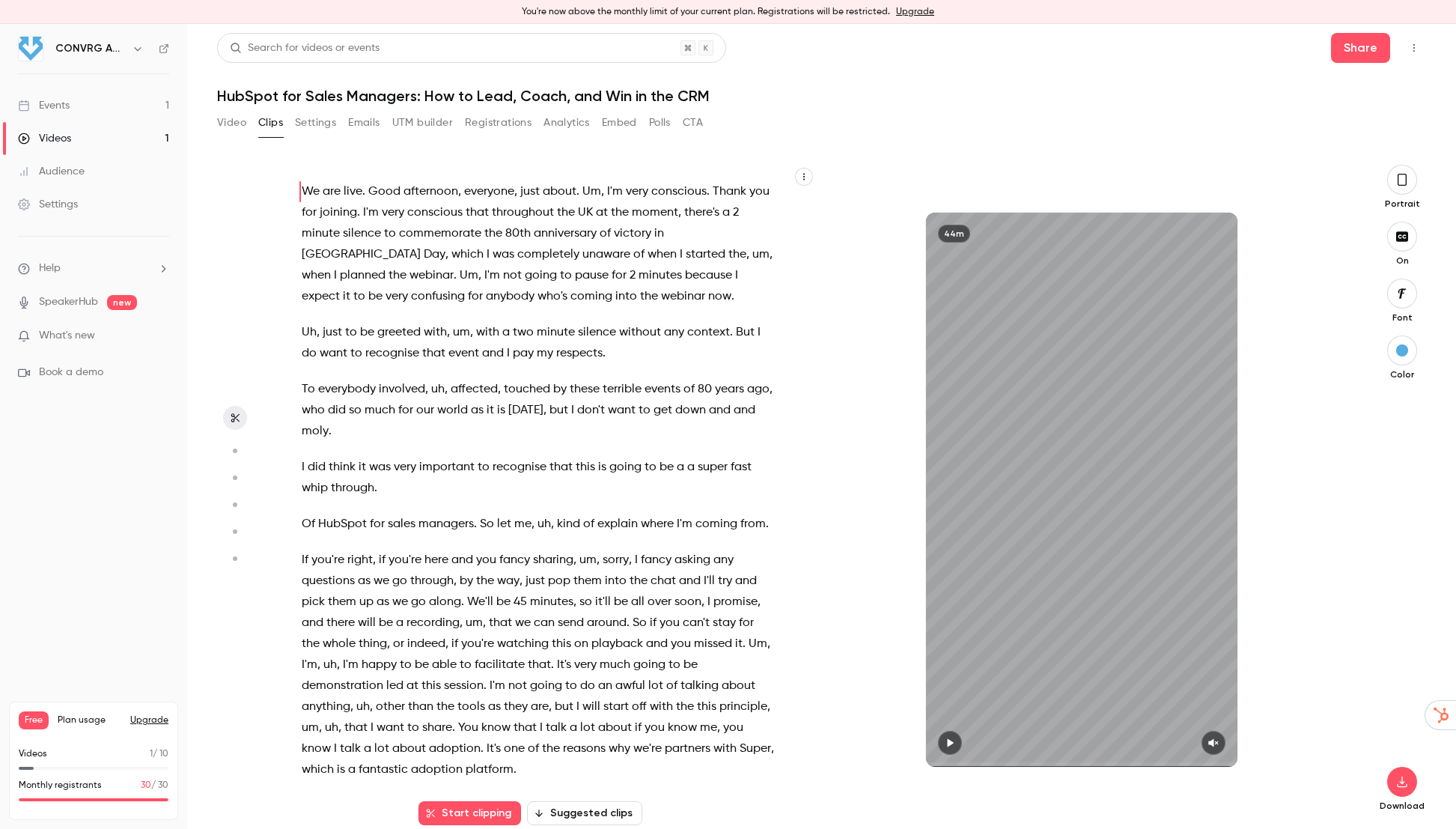
click at [234, 120] on button "Video" at bounding box center [231, 123] width 29 height 24
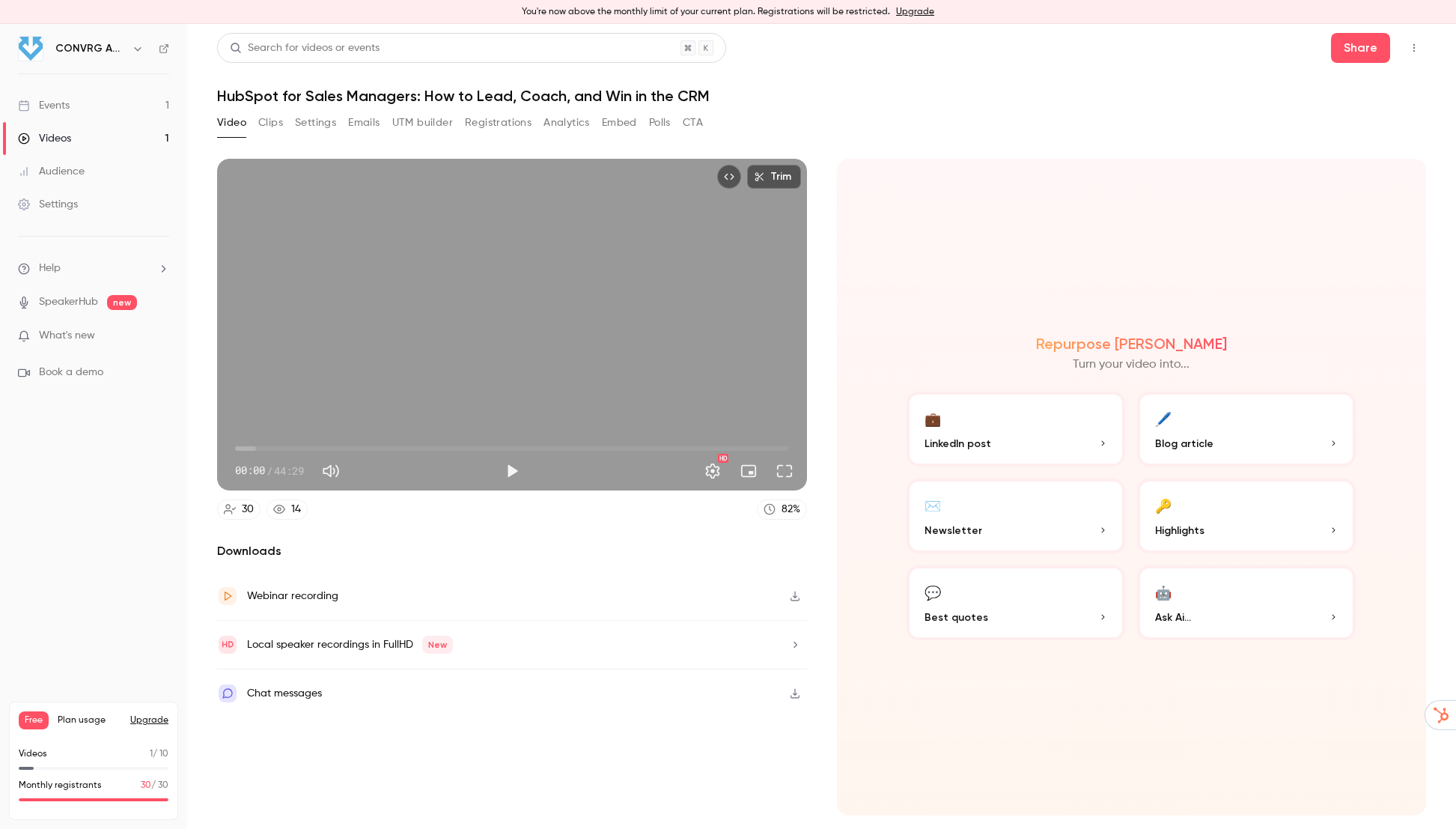
click at [1251, 526] on p "Highlights" at bounding box center [1246, 531] width 183 height 16
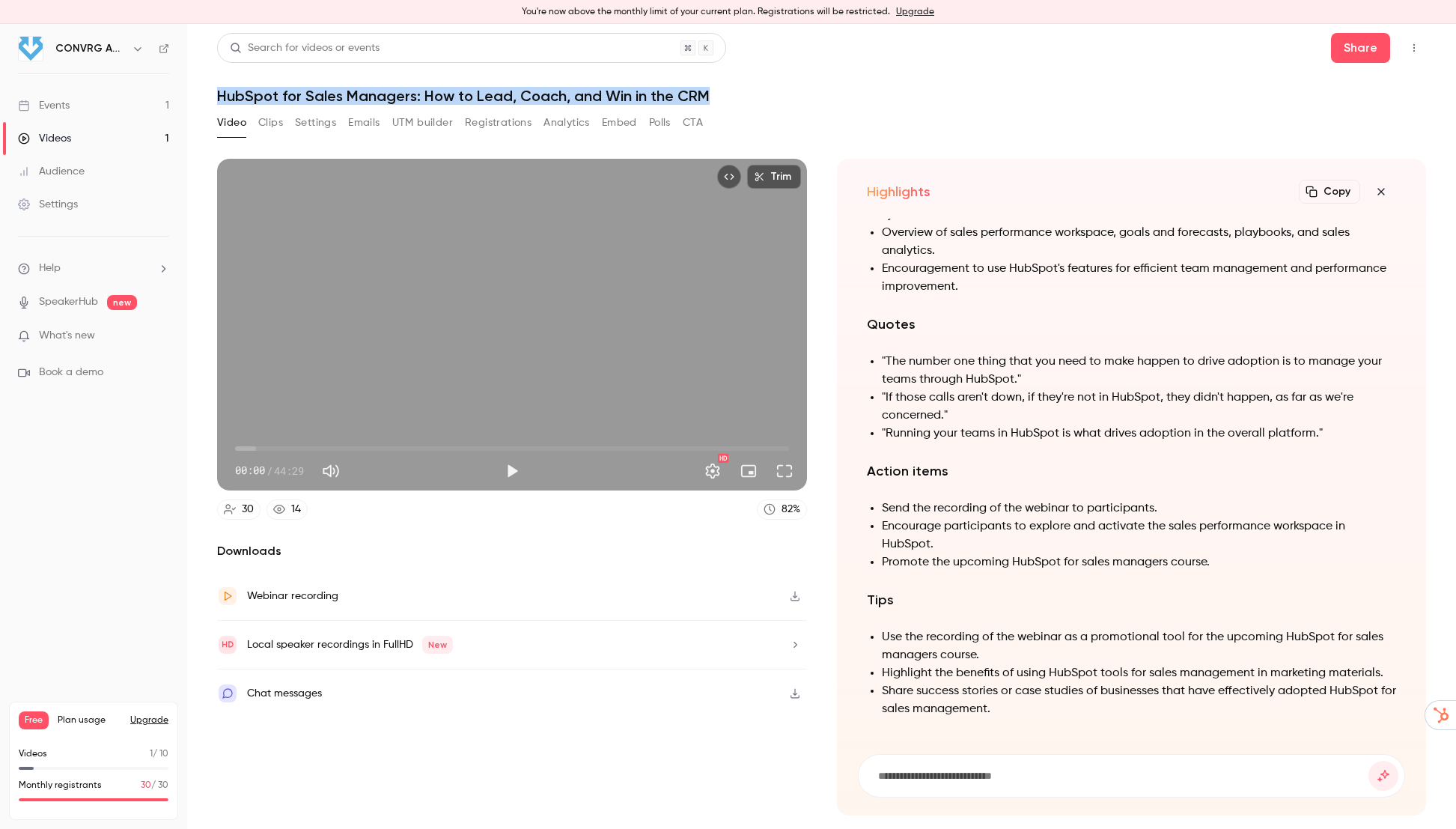
drag, startPoint x: 703, startPoint y: 96, endPoint x: 216, endPoint y: 100, distance: 487.5
click at [216, 100] on main "Search for videos or events Share HubSpot for Sales Managers: How to Lead, Coac…" at bounding box center [821, 426] width 1269 height 805
copy h1 "HubSpot for Sales Managers: How to Lead, Coach, and Win in the CRM"
click at [268, 122] on button "Clips" at bounding box center [270, 123] width 25 height 24
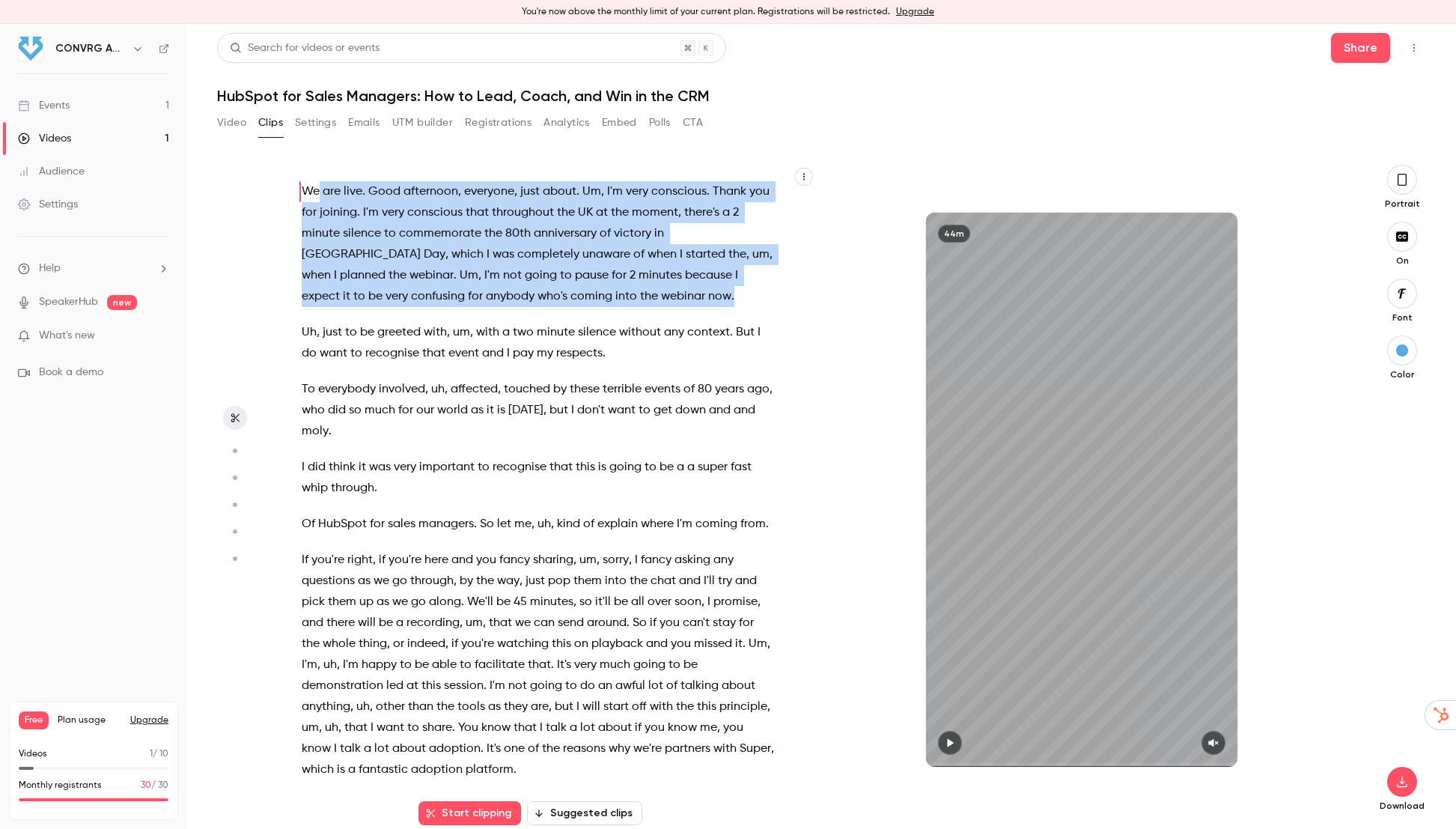
drag, startPoint x: 300, startPoint y: 188, endPoint x: 335, endPoint y: 310, distance: 127.0
click at [335, 310] on div "We are live . Good afternoon , everyone , just about . Um , I'm very conscious …" at bounding box center [546, 497] width 526 height 634
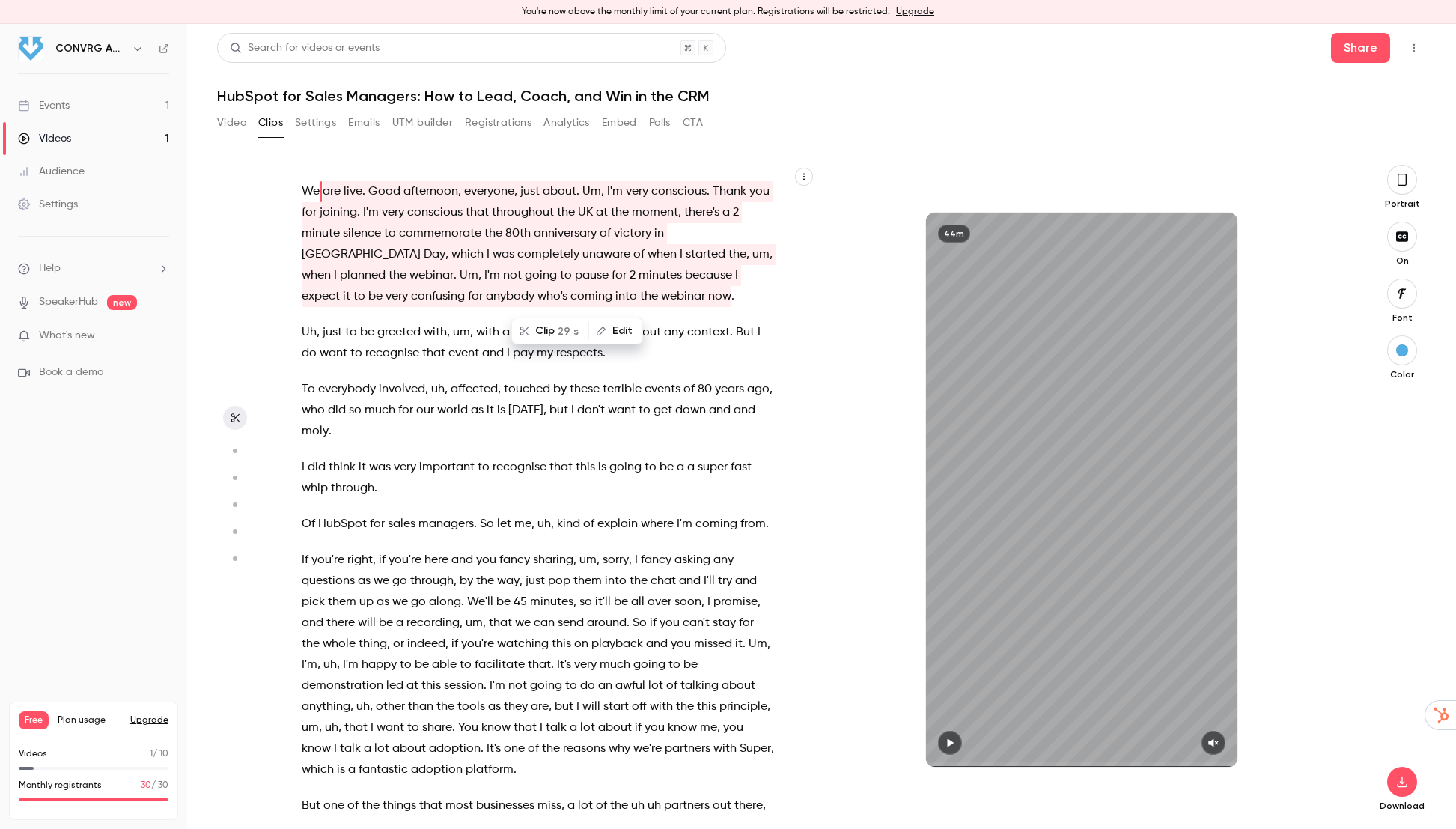
click at [335, 310] on div "We are live . Good afternoon , everyone , just about . Um , I'm very conscious …" at bounding box center [546, 497] width 526 height 634
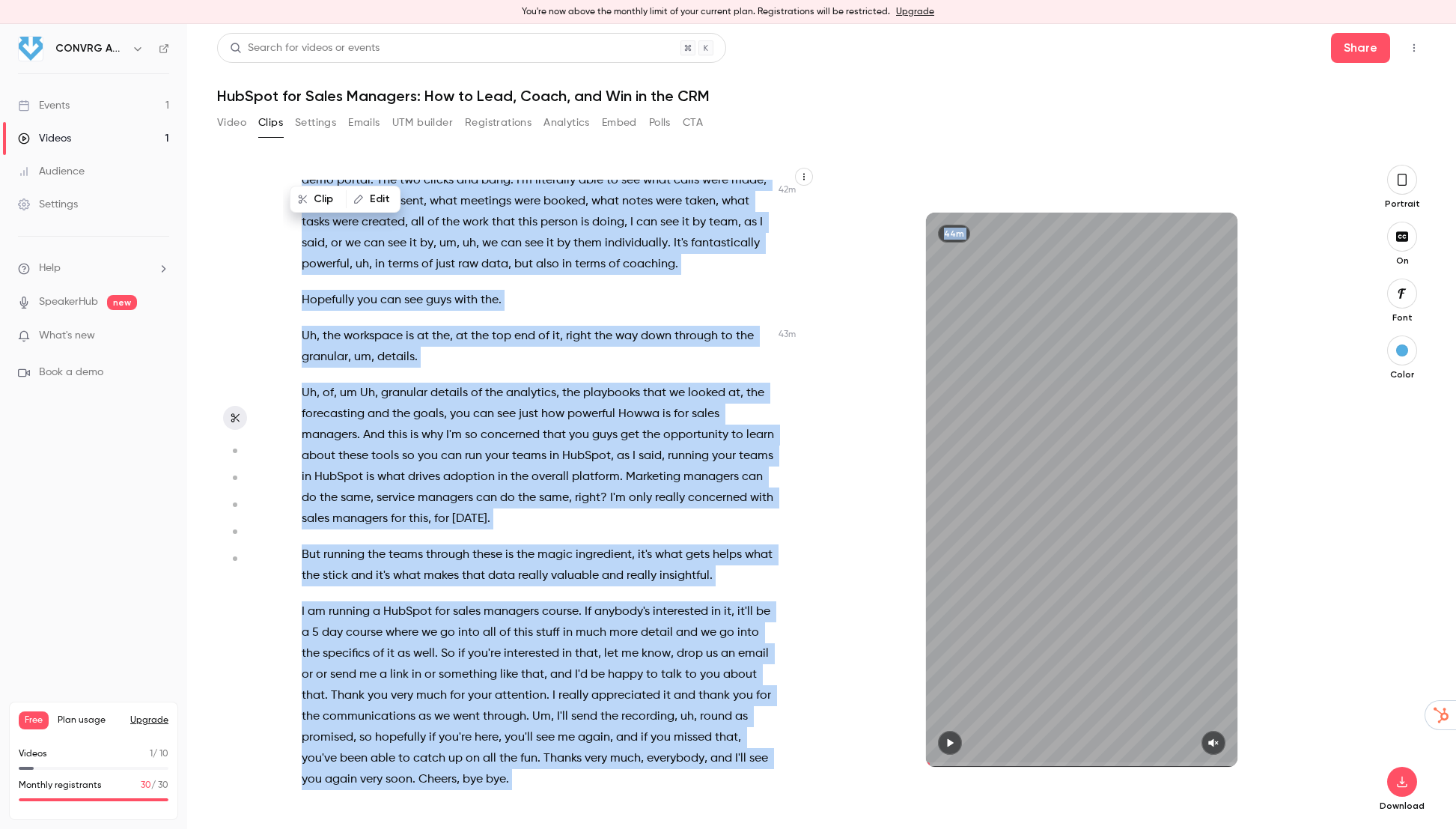
scroll to position [24, 0]
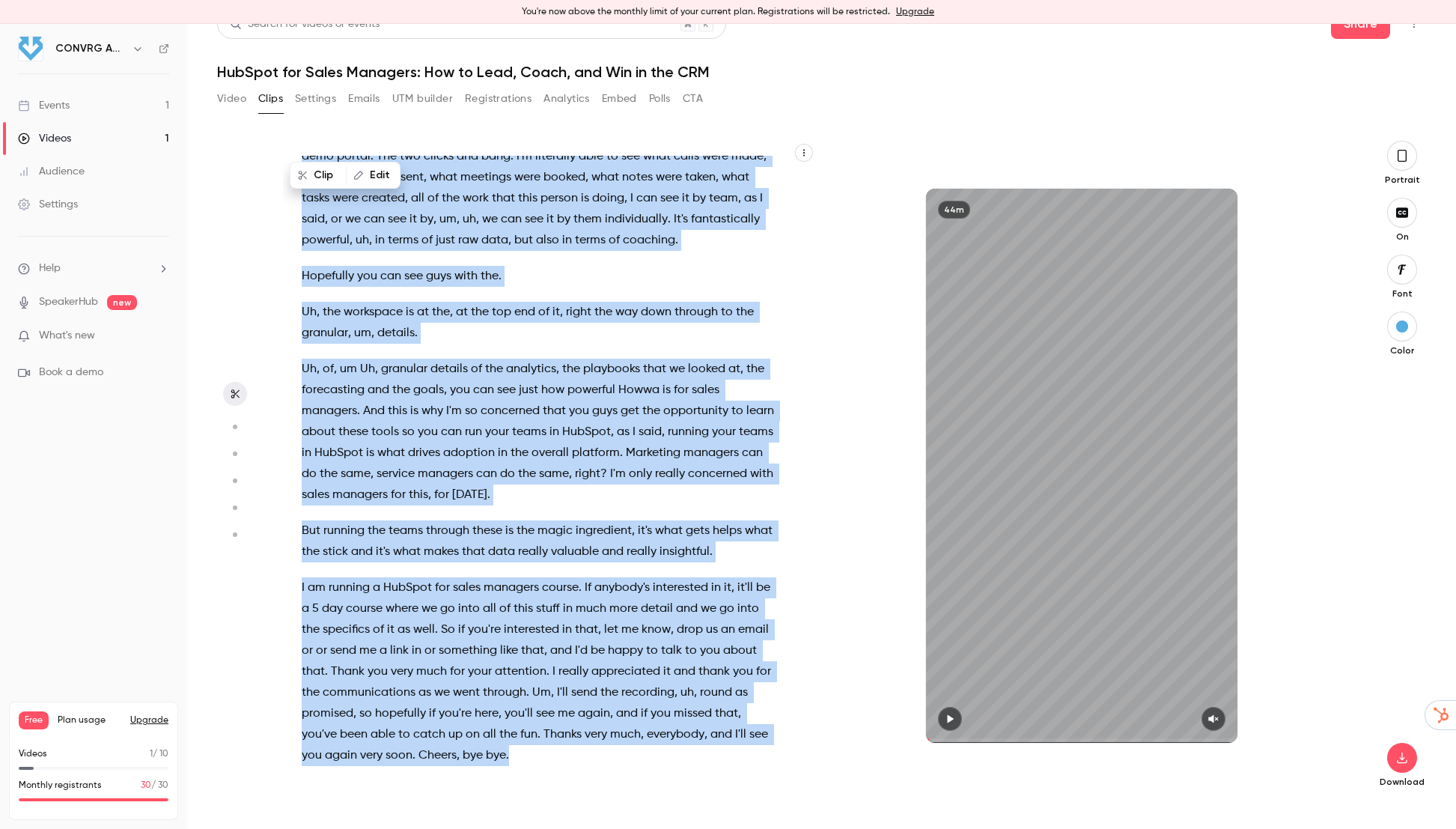
drag, startPoint x: 301, startPoint y: 192, endPoint x: 520, endPoint y: 732, distance: 582.8
click at [520, 732] on div "We are live . Good afternoon , everyone , just about . Um , I'm very conscious …" at bounding box center [546, 473] width 526 height 634
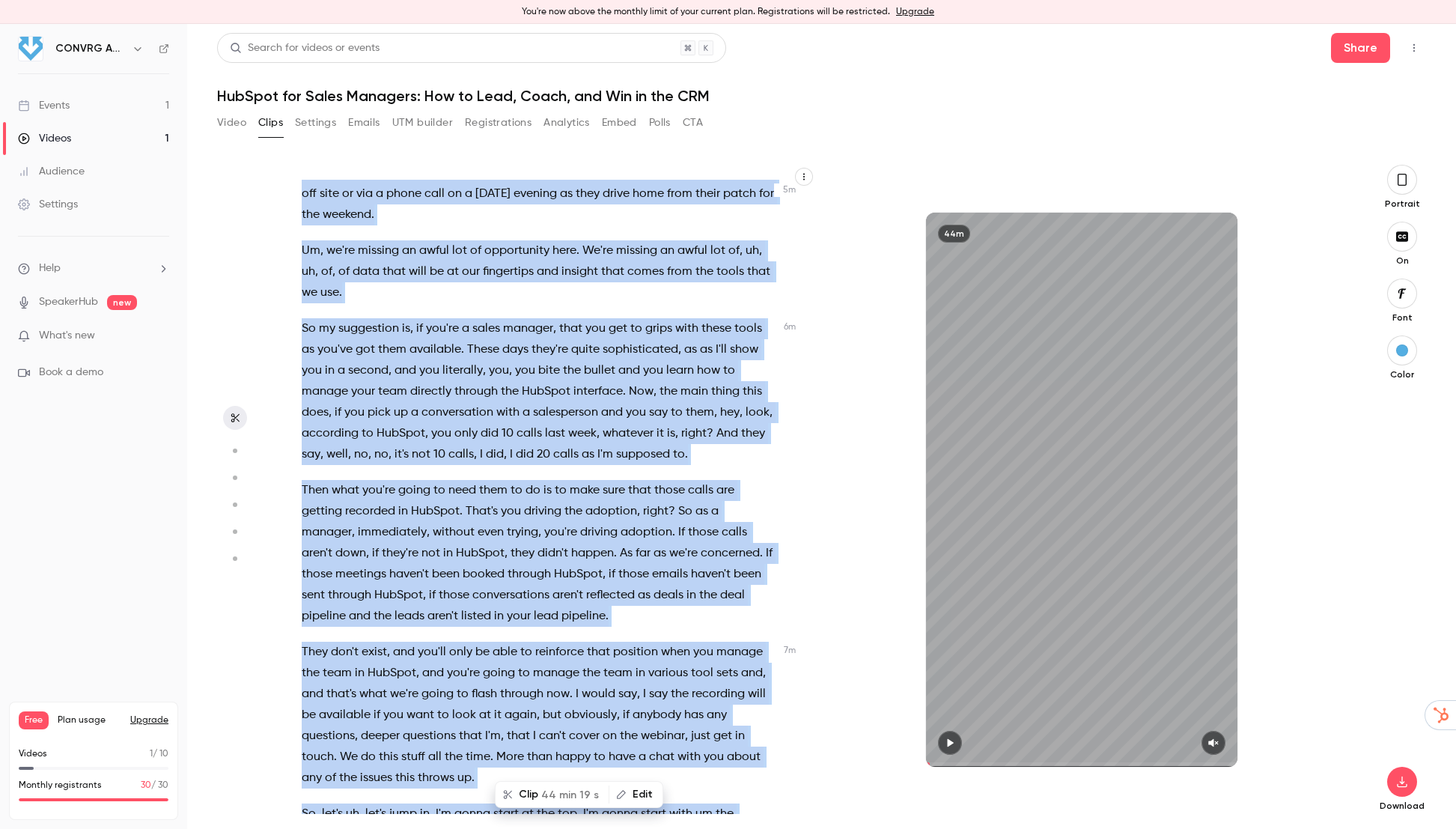
copy div "We are live . Good afternoon , everyone , just about . Um , I'm very conscious …"
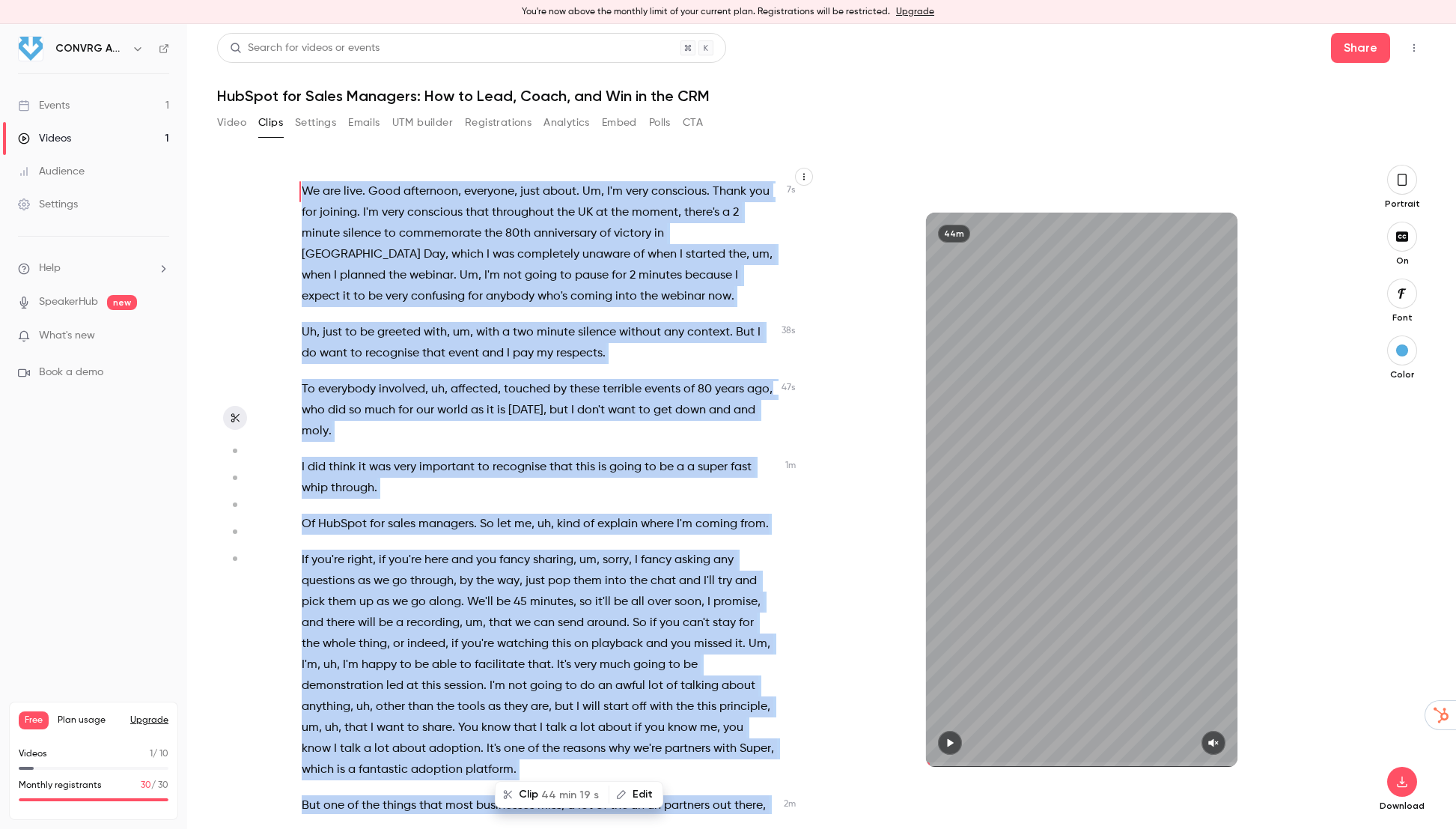
type input "*"
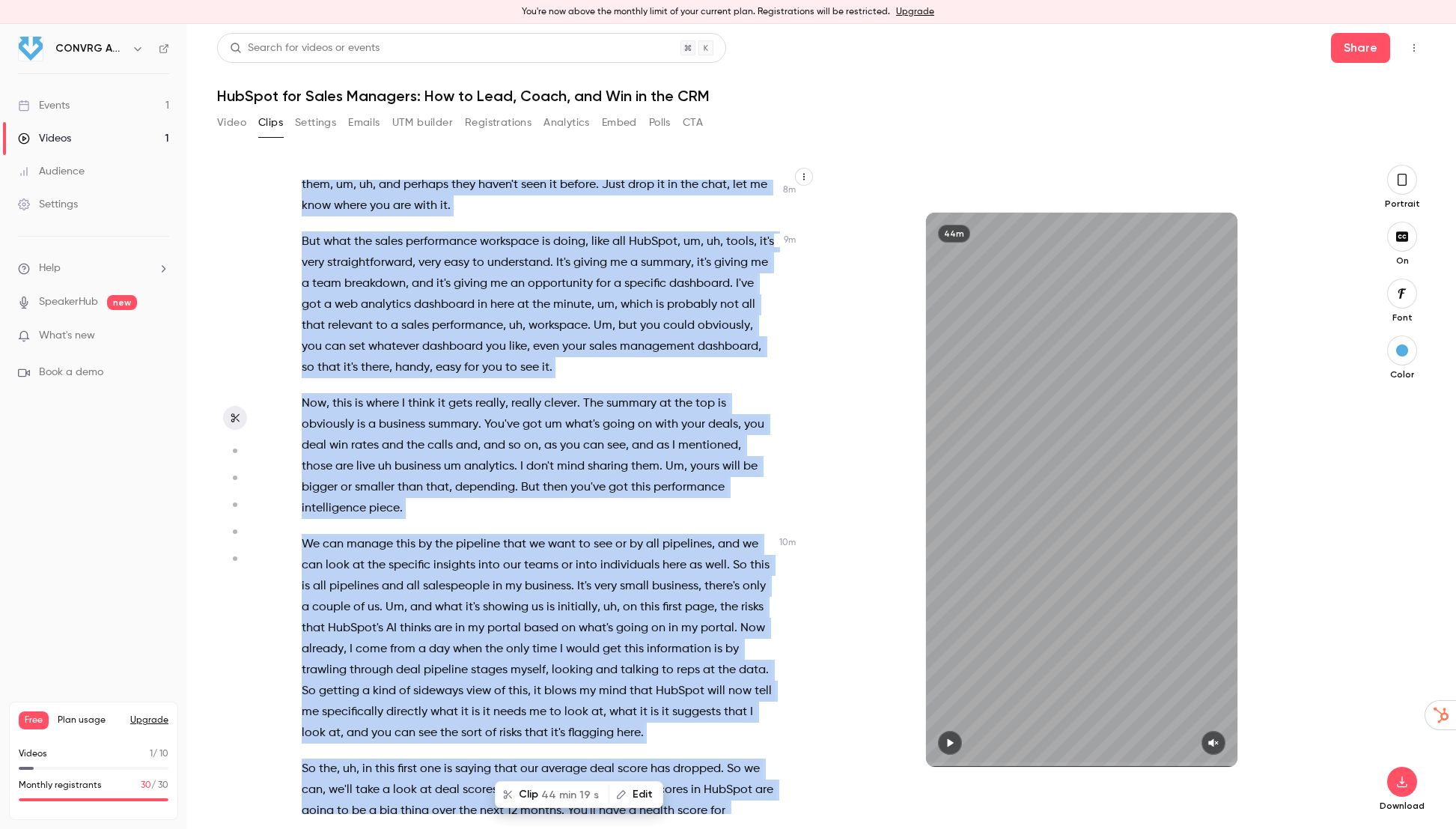
scroll to position [3071, 0]
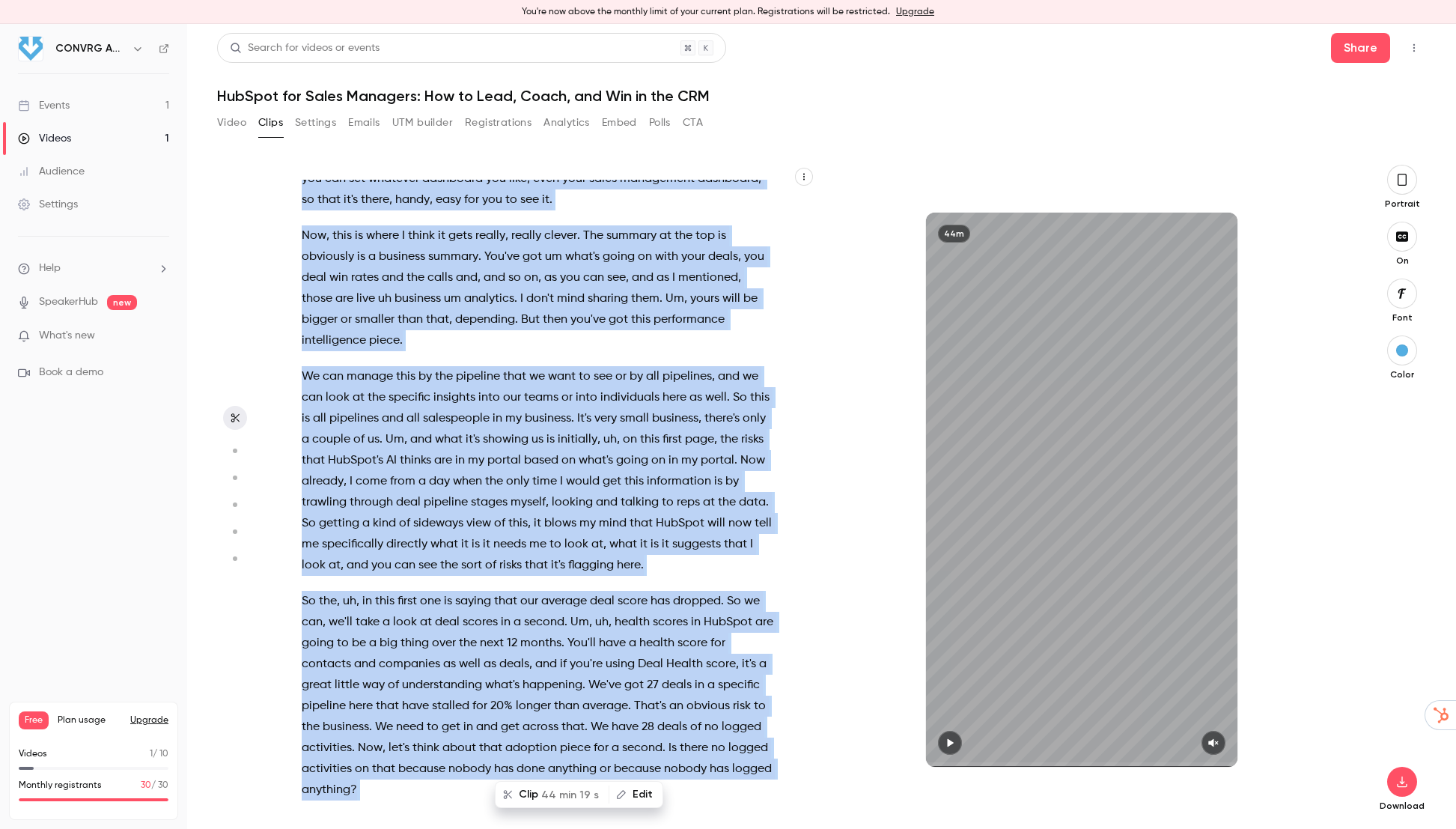
click at [399, 279] on span "and" at bounding box center [393, 277] width 22 height 21
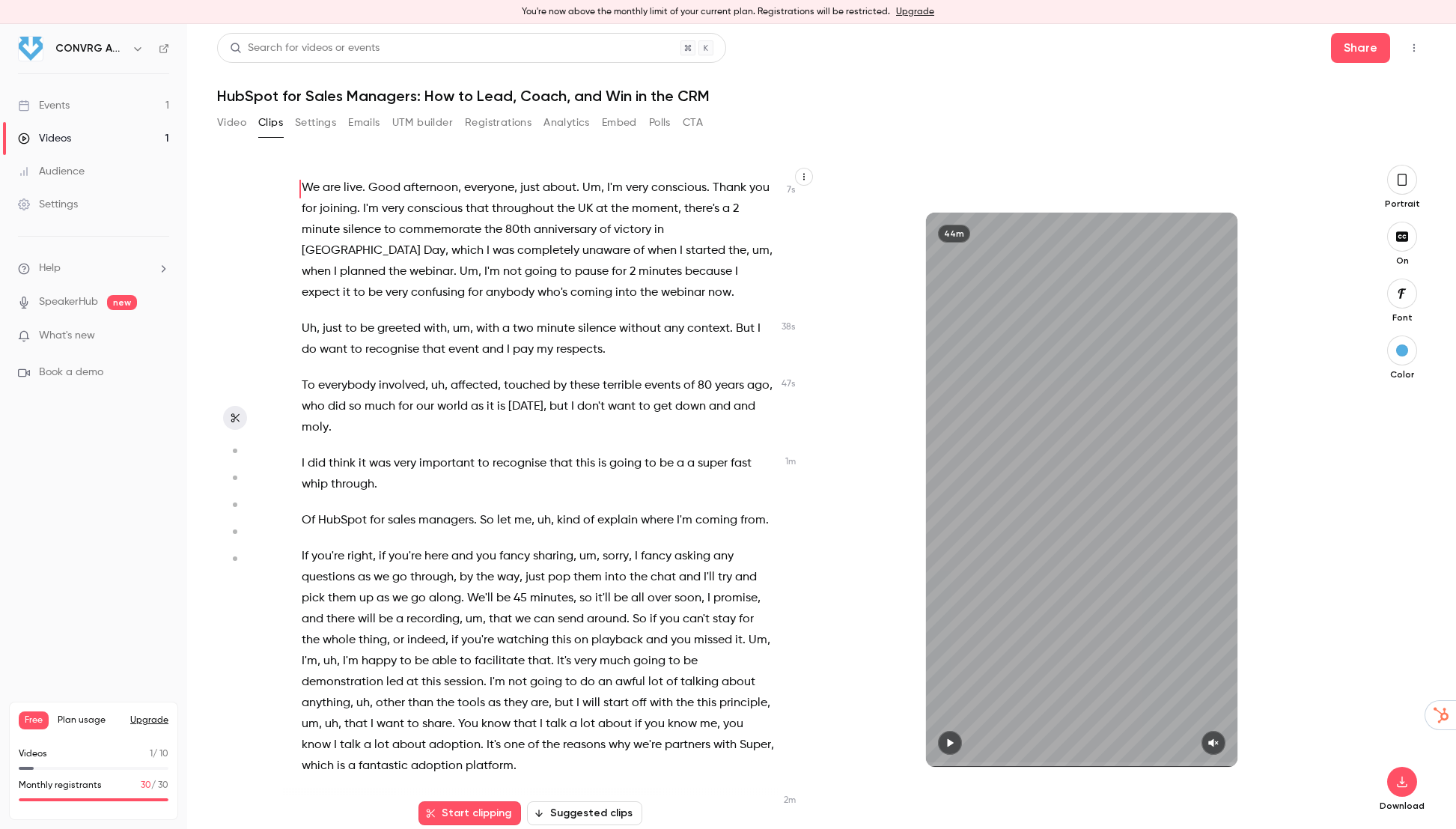
scroll to position [0, 0]
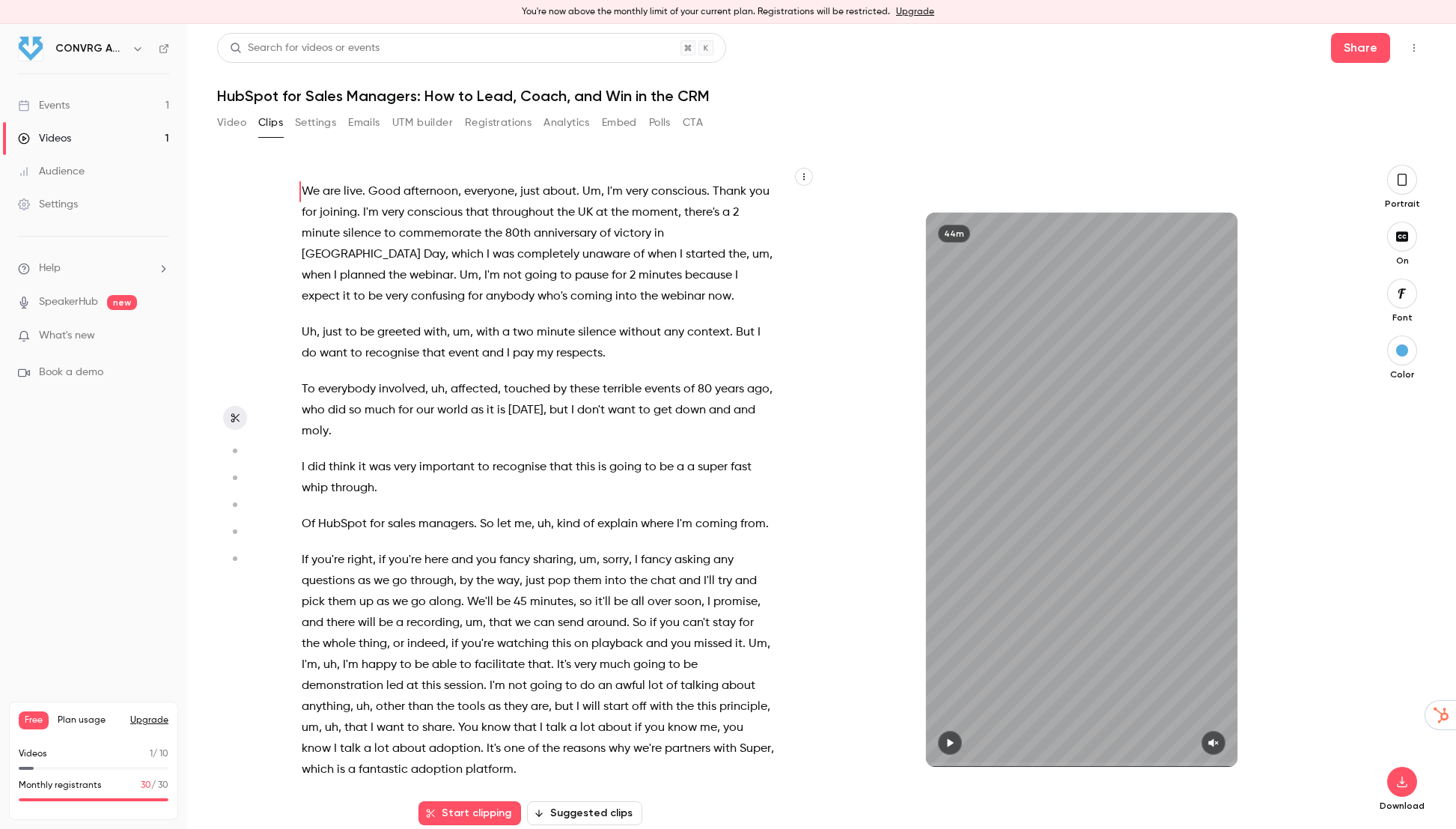
click at [517, 124] on button "Registrations" at bounding box center [498, 123] width 67 height 24
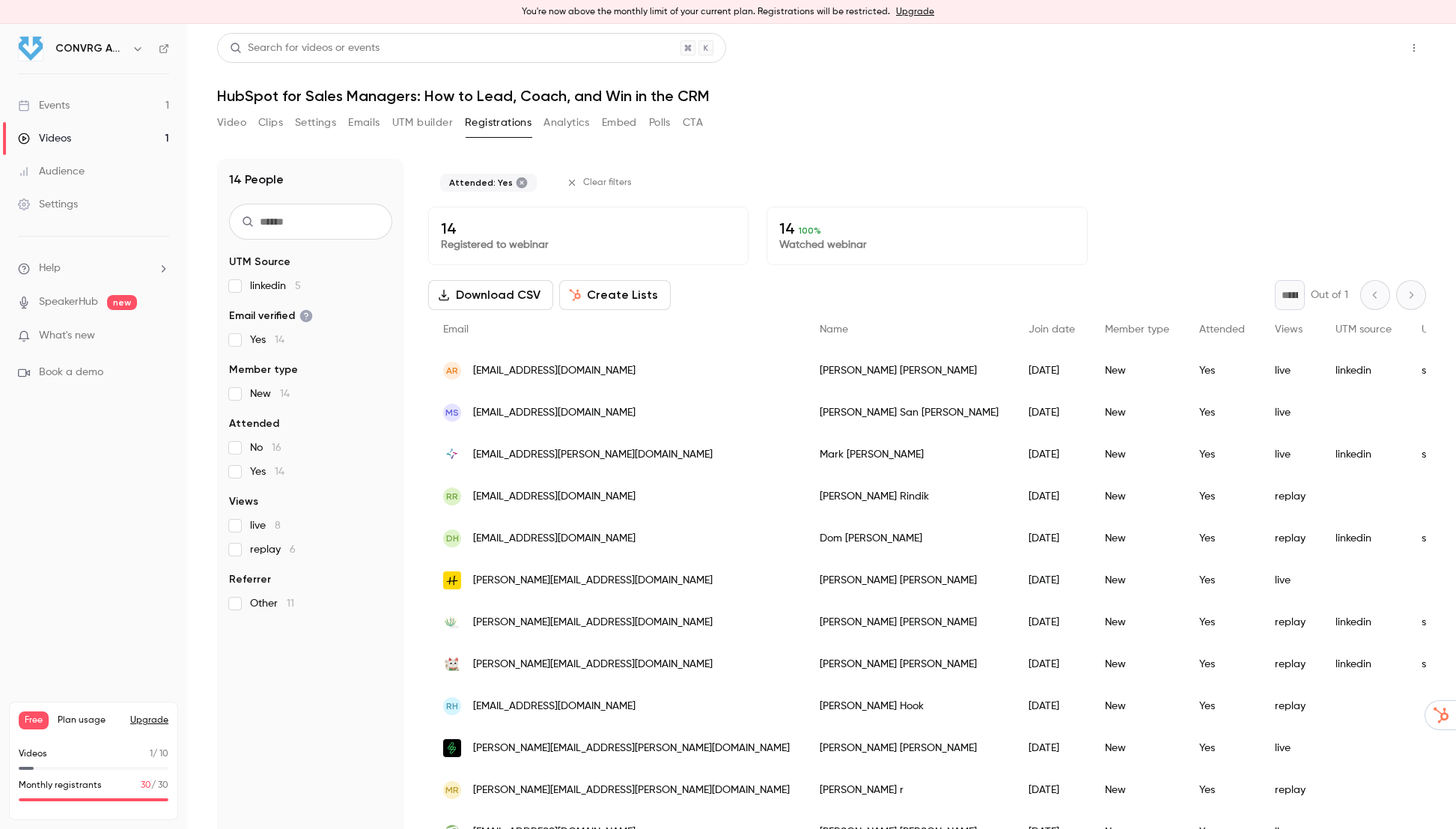
click at [1363, 37] on button "Share" at bounding box center [1360, 48] width 59 height 30
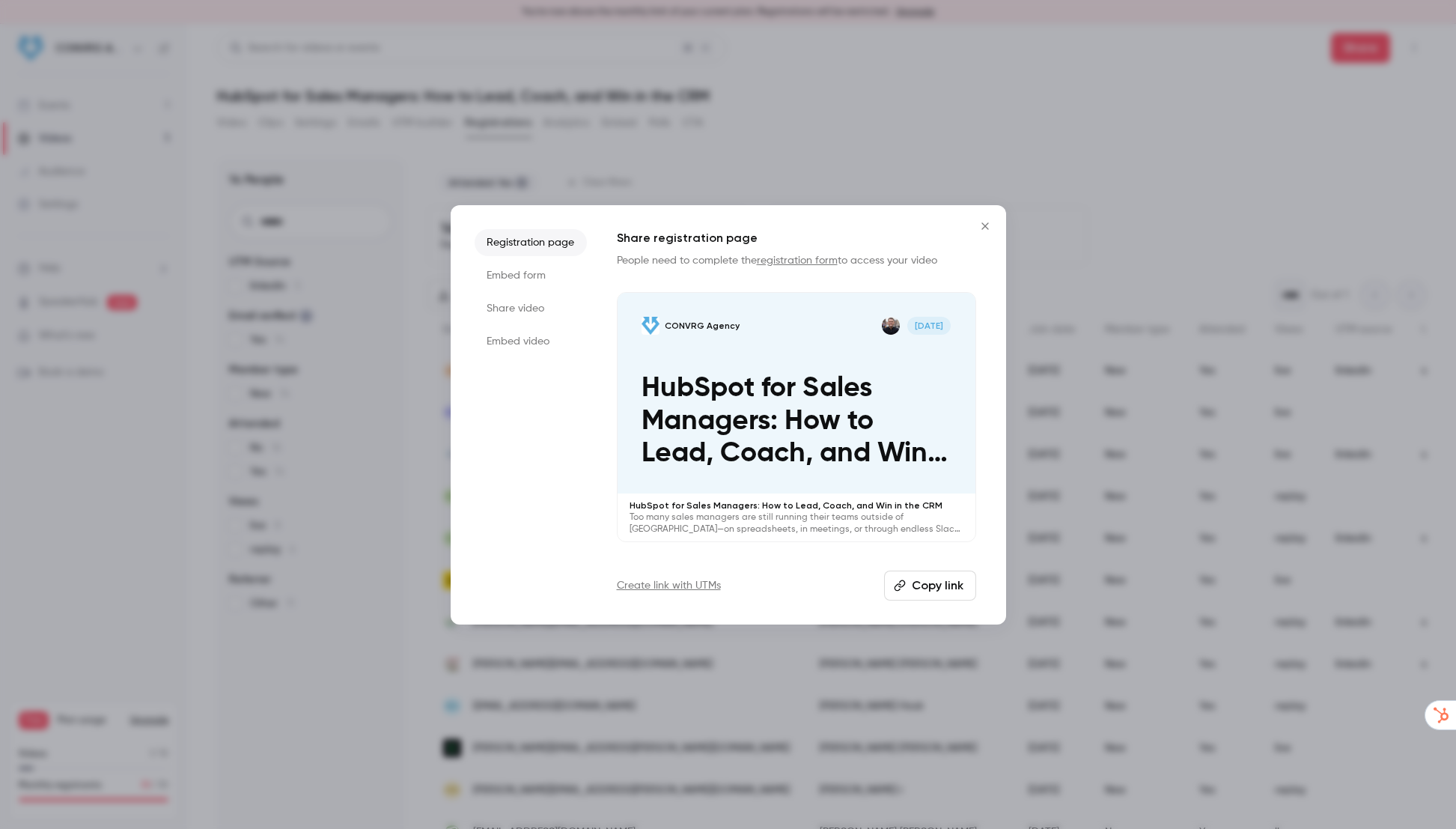
click at [912, 580] on button "Copy link" at bounding box center [930, 586] width 92 height 30
click at [987, 228] on icon "Close" at bounding box center [985, 225] width 7 height 7
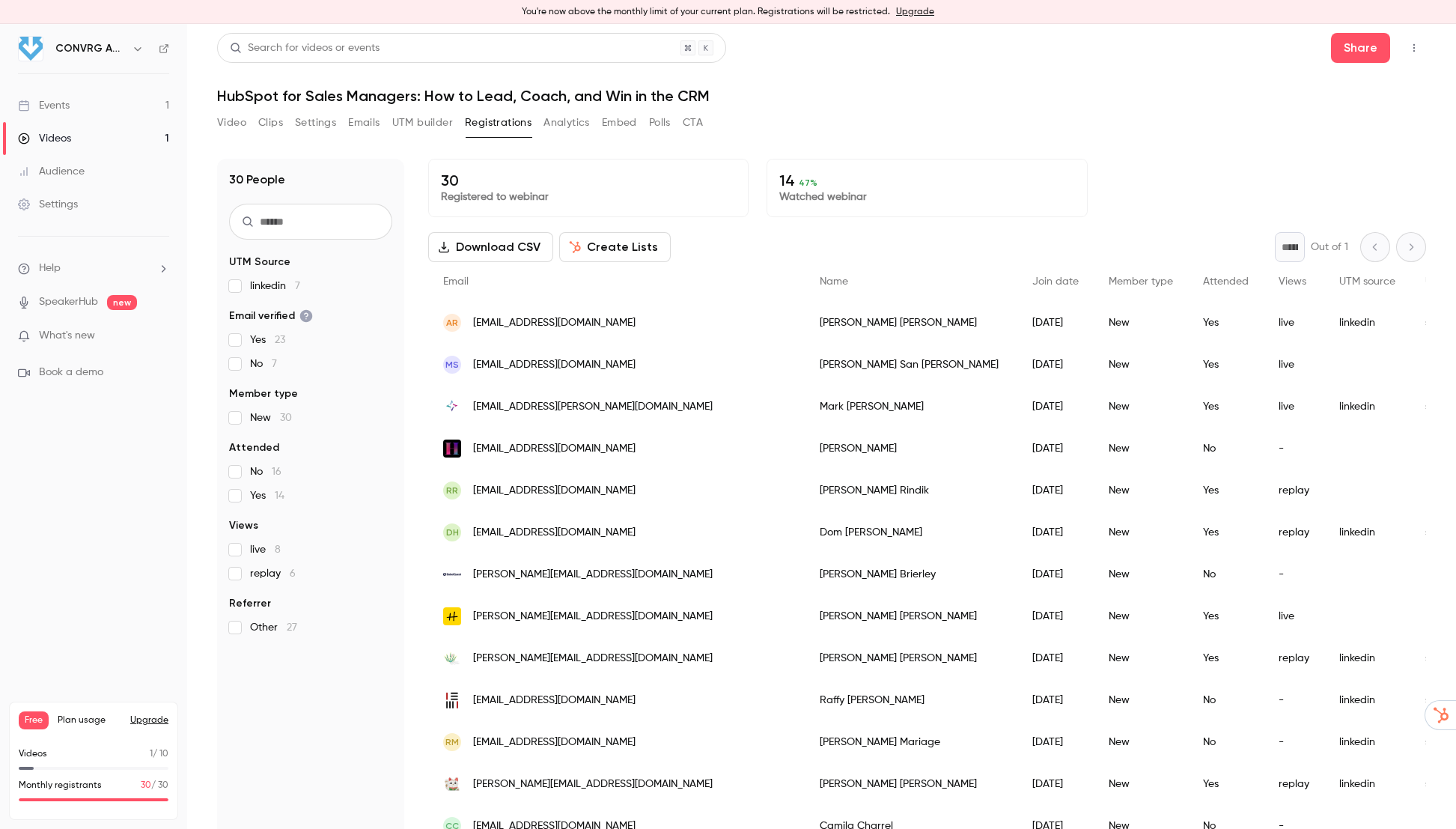
click at [270, 623] on span "Other 27" at bounding box center [273, 627] width 47 height 15
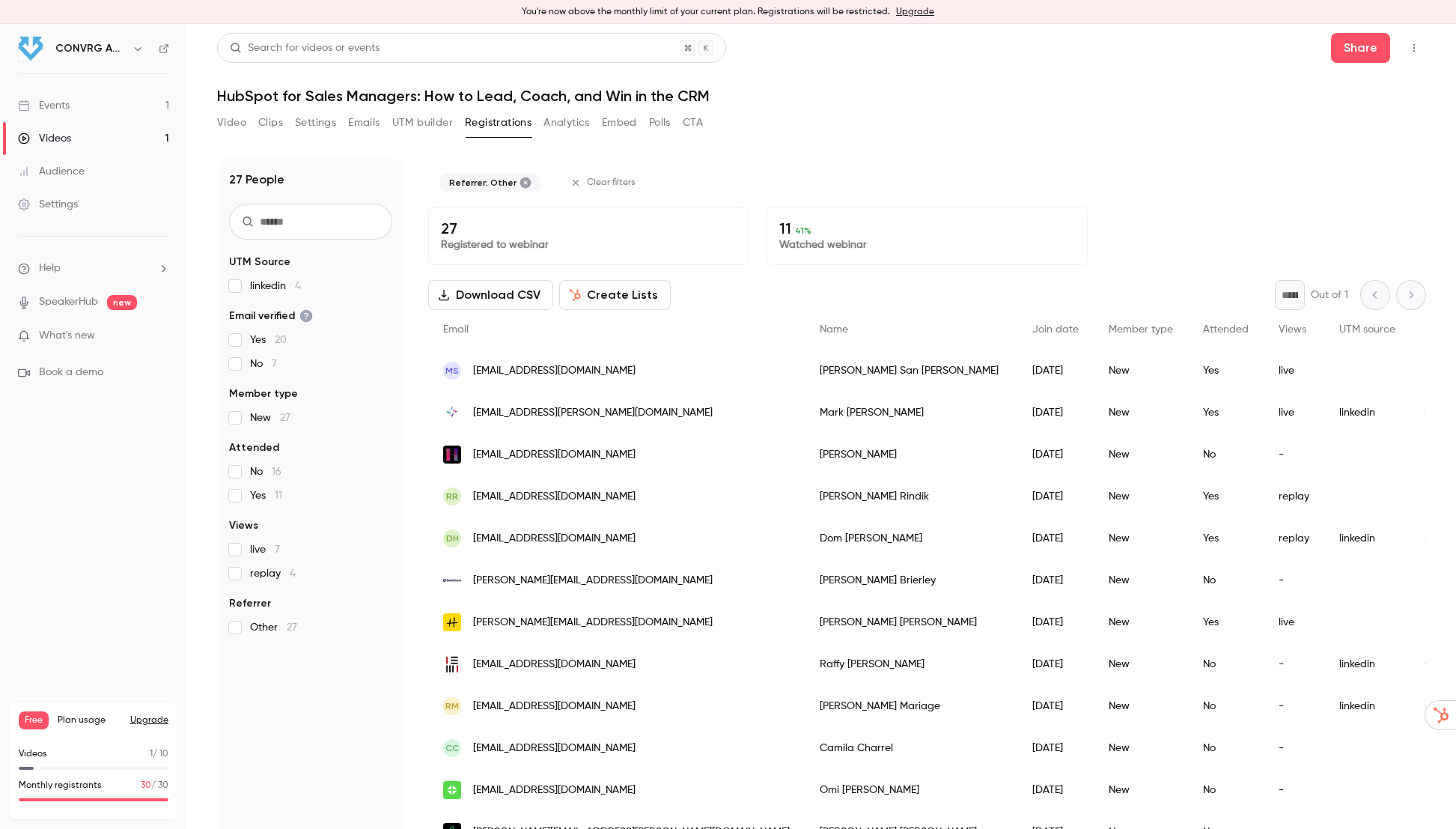
click at [244, 622] on label "Other 27" at bounding box center [310, 627] width 163 height 15
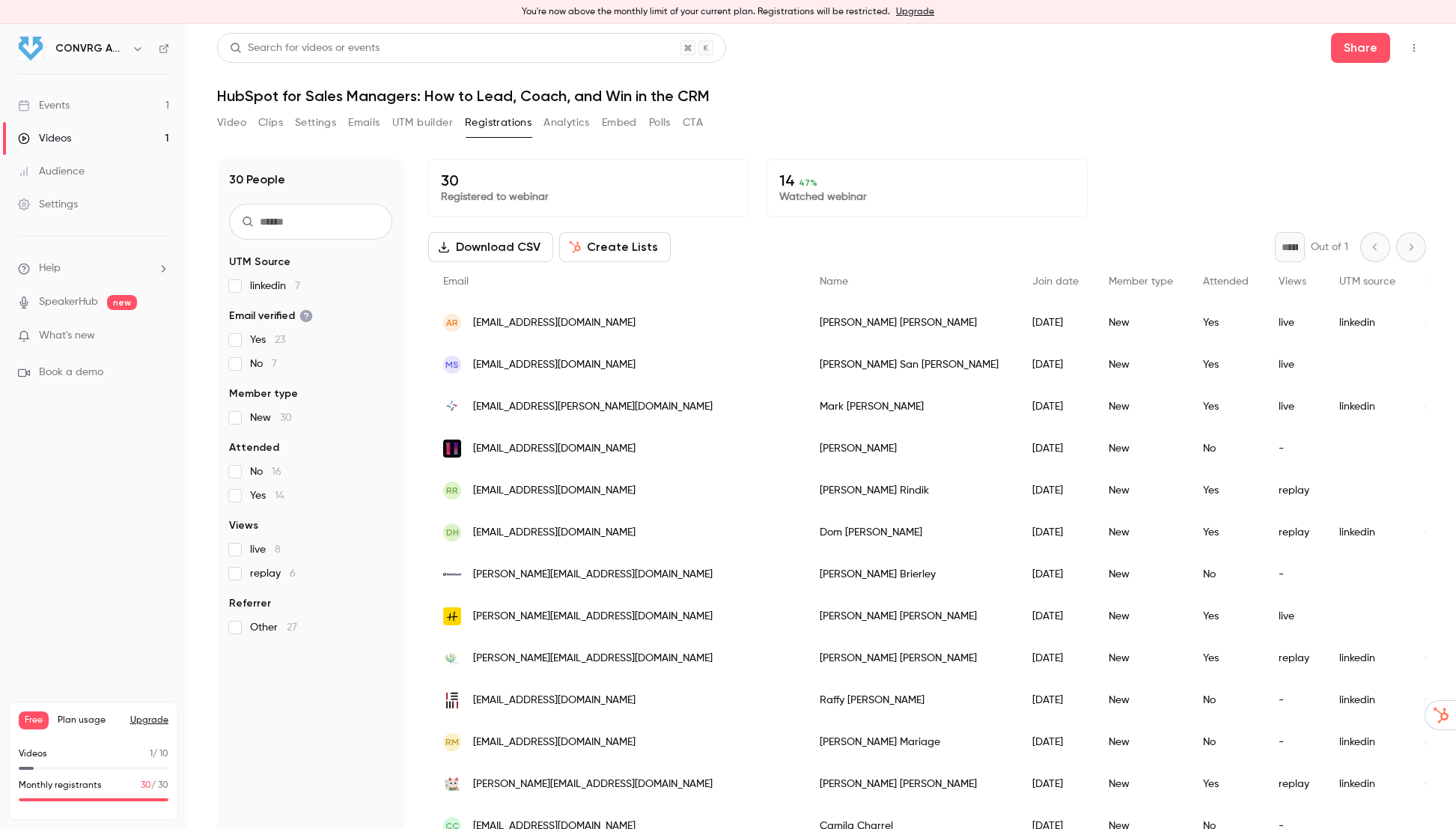
click at [1412, 252] on div "* Out of 1" at bounding box center [1350, 247] width 151 height 30
click at [1412, 246] on div "* Out of 1" at bounding box center [1350, 247] width 151 height 30
